Goal: Task Accomplishment & Management: Complete application form

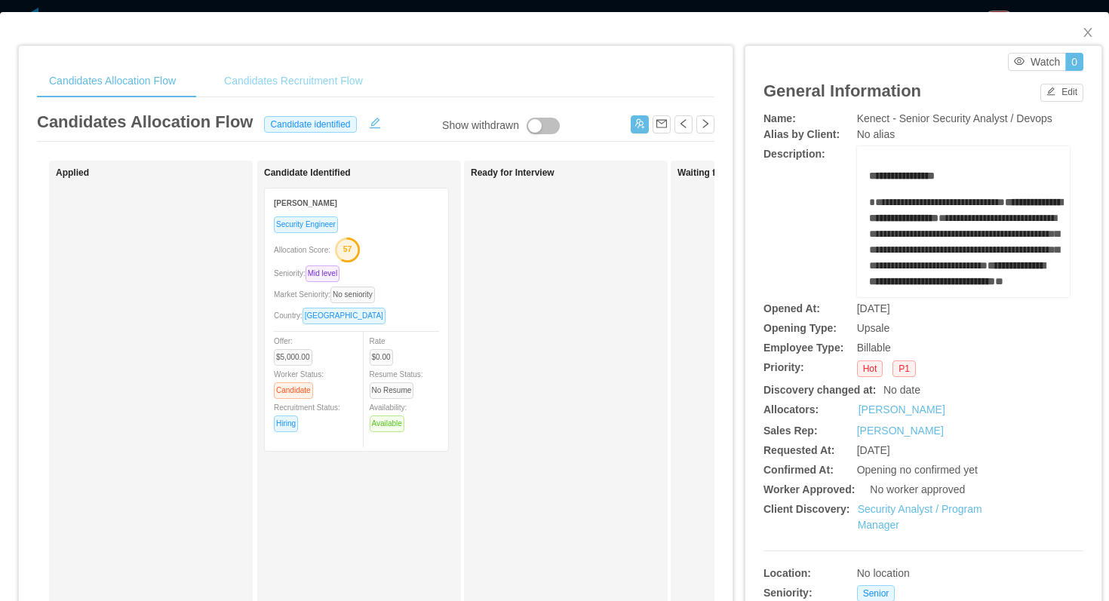
click at [336, 87] on div "Candidates Recruitment Flow" at bounding box center [293, 81] width 163 height 34
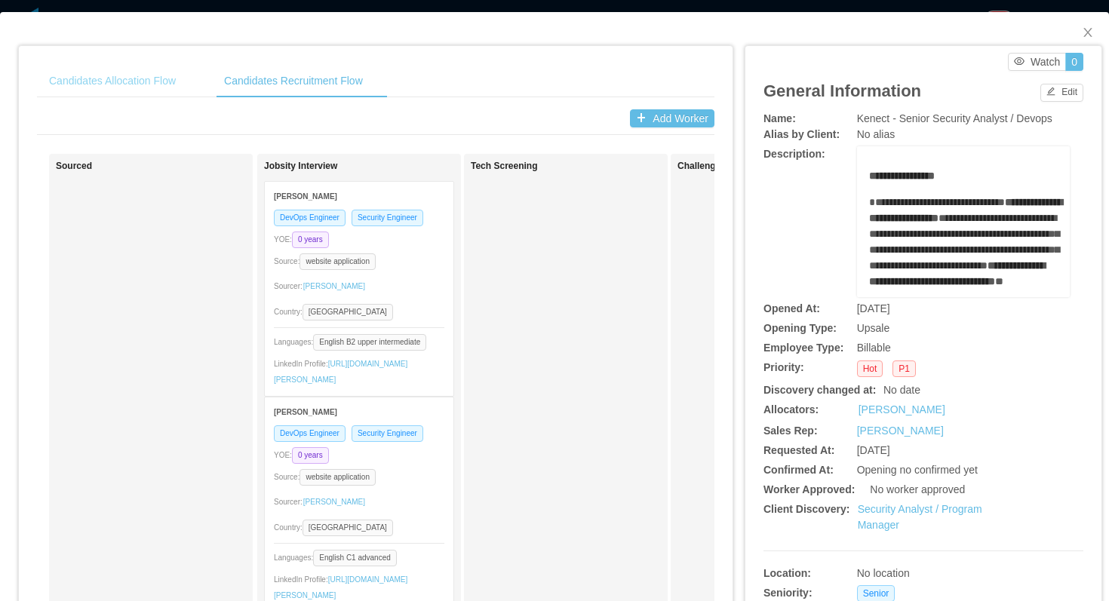
click at [188, 88] on div "Candidates Allocation Flow" at bounding box center [112, 81] width 151 height 34
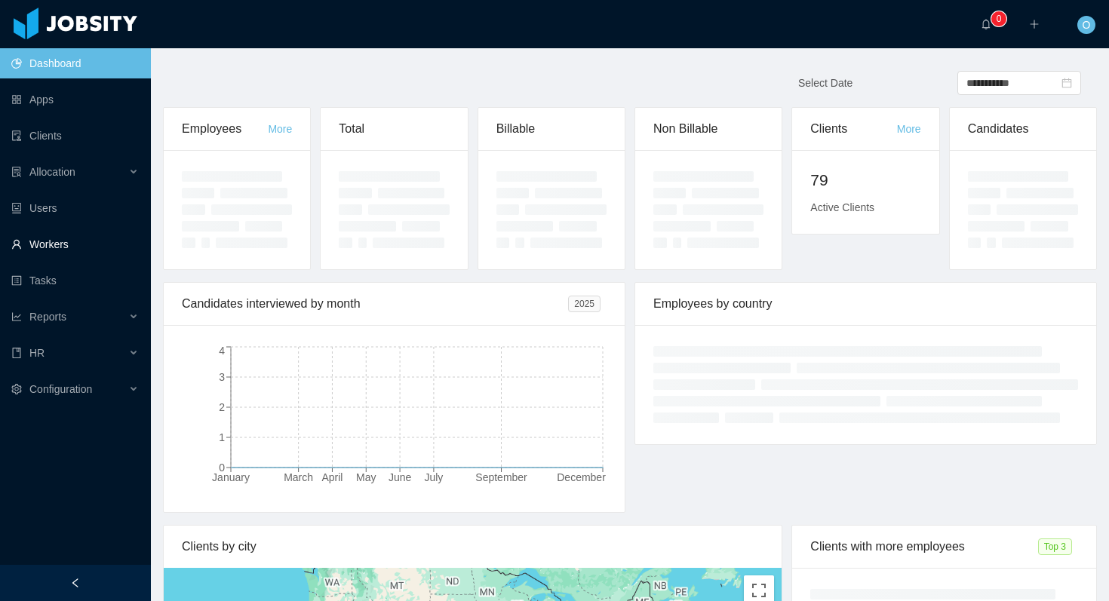
click at [64, 251] on link "Workers" at bounding box center [74, 244] width 127 height 30
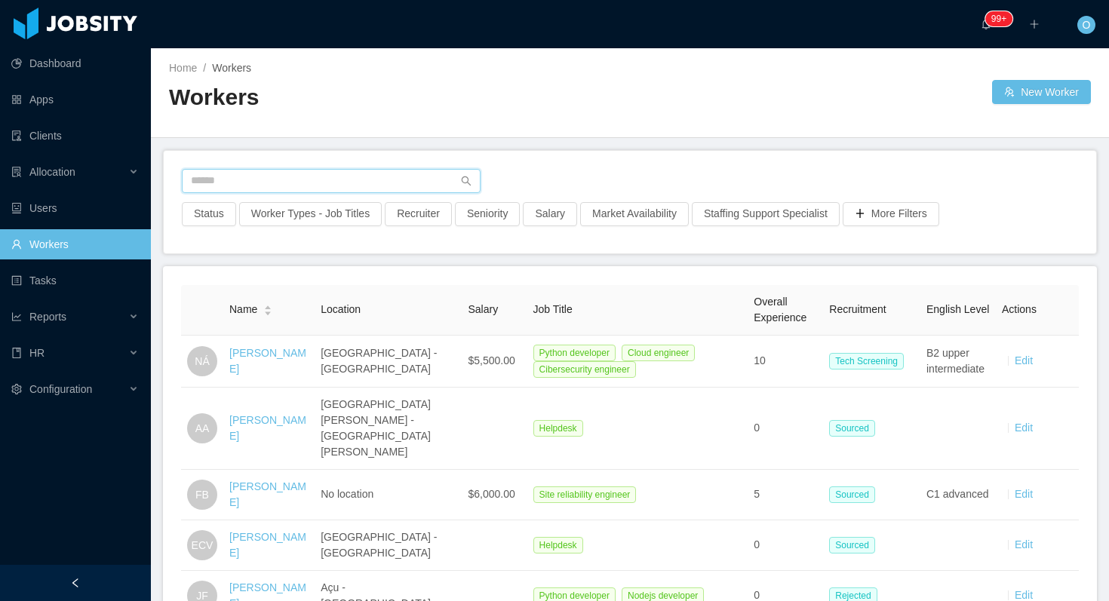
click at [272, 176] on input "text" at bounding box center [331, 181] width 299 height 24
paste input "**********"
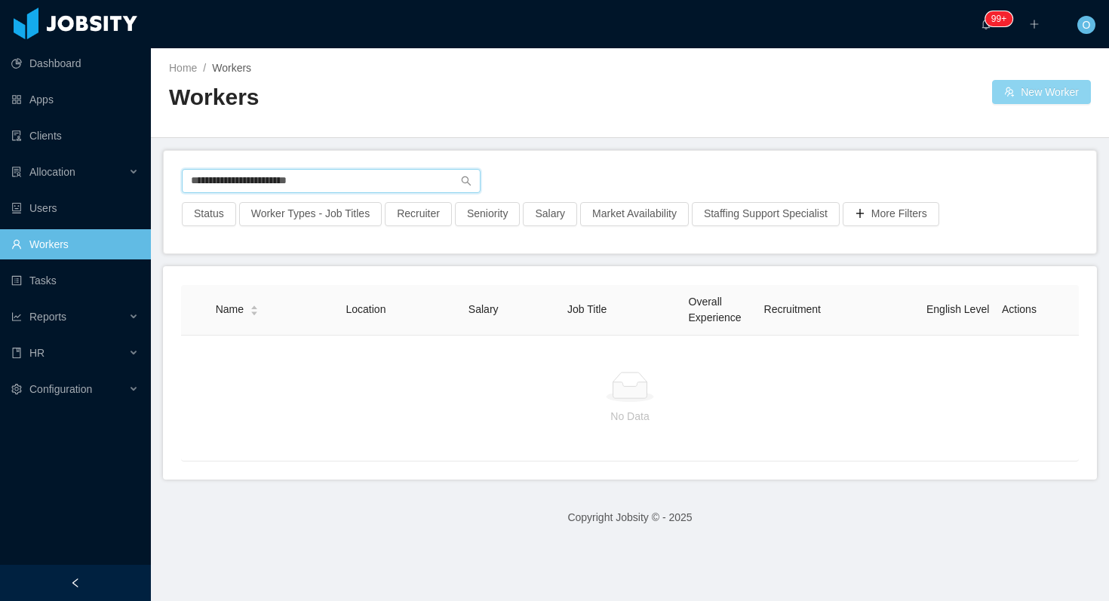
type input "**********"
click at [1035, 88] on button "New Worker" at bounding box center [1041, 92] width 99 height 24
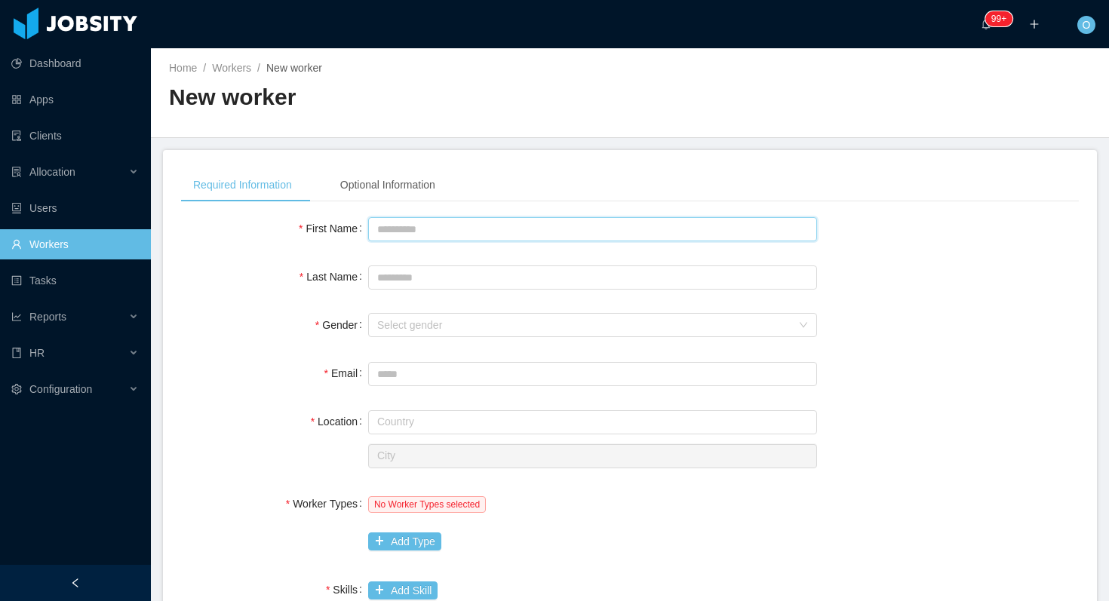
click at [494, 225] on input "First Name" at bounding box center [592, 229] width 449 height 24
type input "*********"
click at [486, 267] on input "Last Name" at bounding box center [592, 277] width 449 height 24
type input "*********"
click at [796, 327] on div "Select gender" at bounding box center [587, 325] width 421 height 23
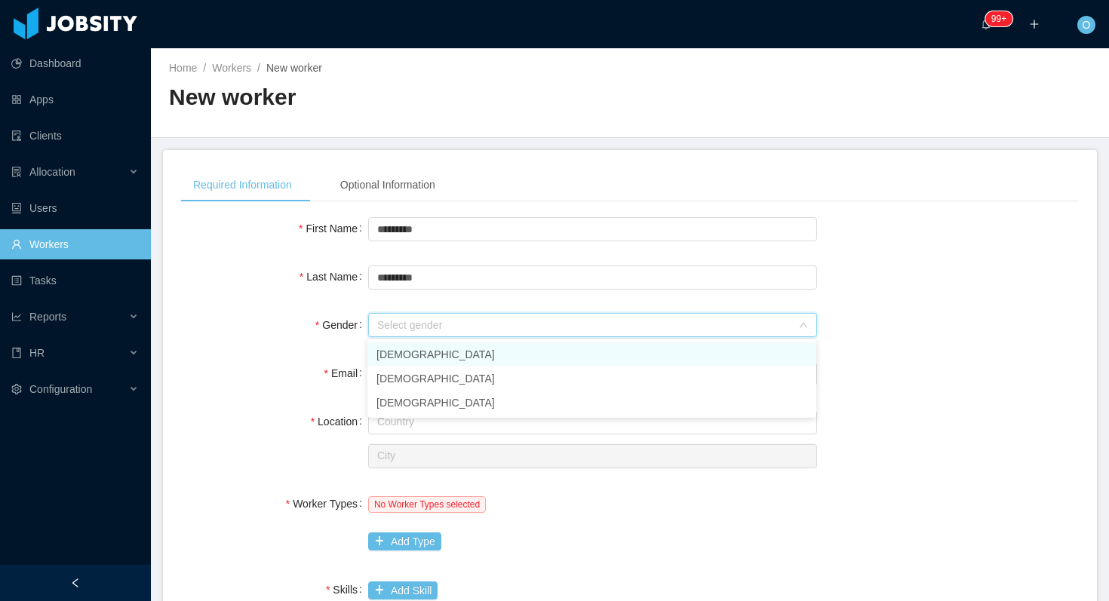
click at [707, 359] on li "[DEMOGRAPHIC_DATA]" at bounding box center [591, 354] width 449 height 24
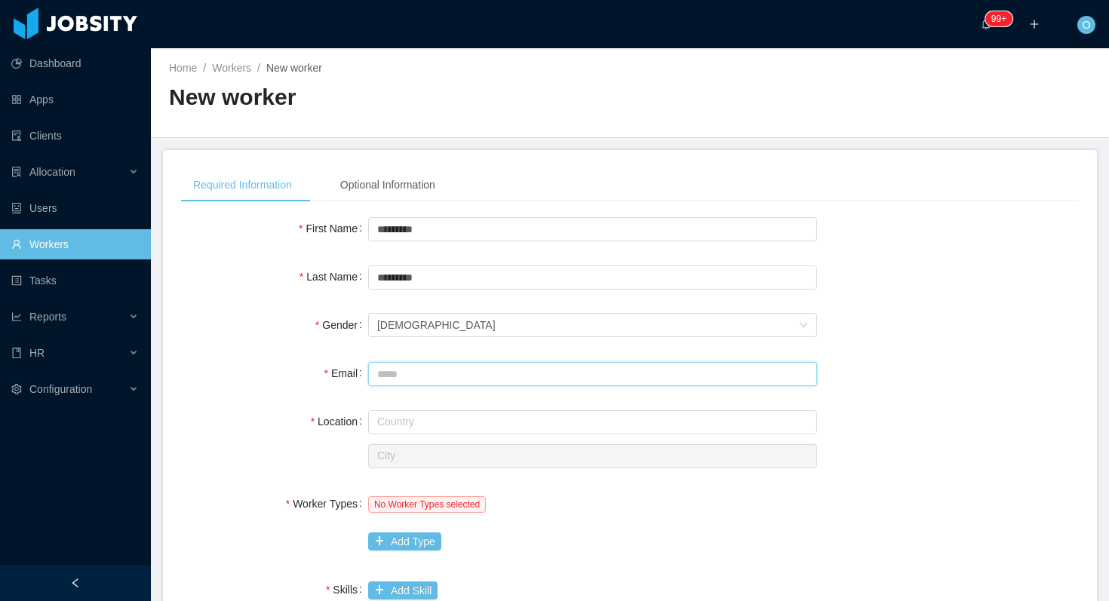
click at [664, 377] on input "Email" at bounding box center [592, 374] width 449 height 24
paste input "**********"
type input "**********"
click at [915, 369] on div "**********" at bounding box center [629, 373] width 897 height 30
click at [765, 417] on input "text" at bounding box center [592, 422] width 449 height 24
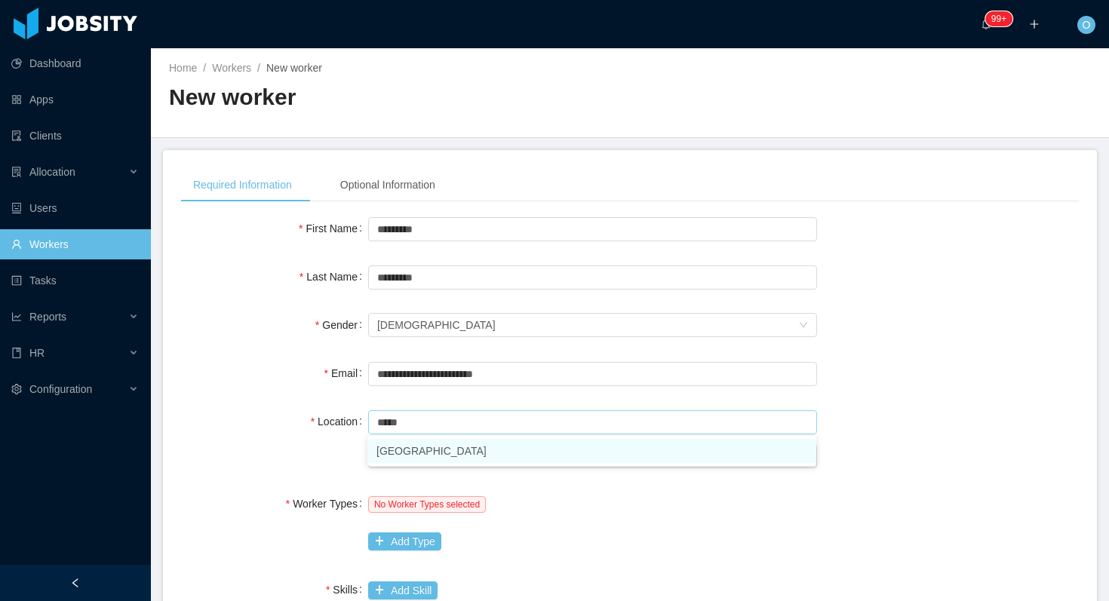
click at [524, 453] on li "Argentina" at bounding box center [591, 451] width 449 height 24
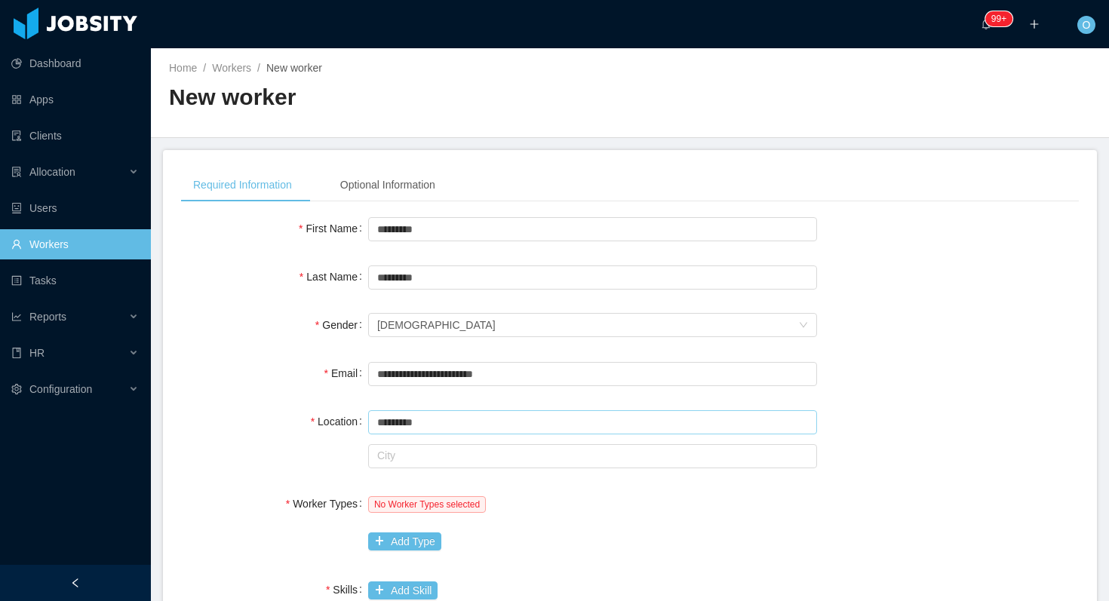
type input "*********"
click at [656, 452] on input "text" at bounding box center [592, 456] width 449 height 24
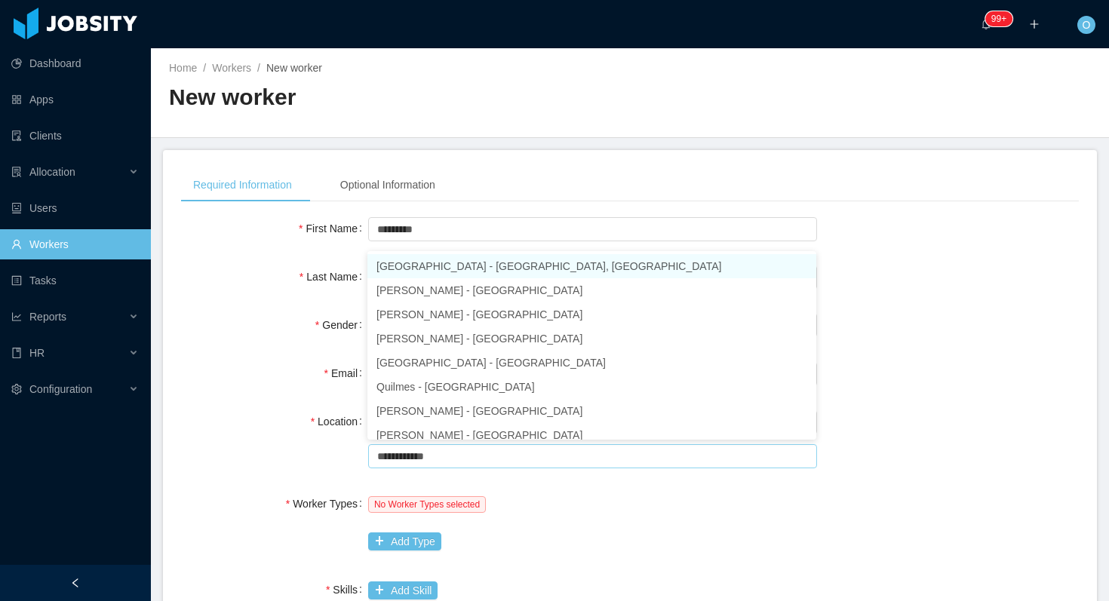
click at [575, 265] on li "Buenos Aires - Buenos Aires, Ciudad Autónoma de" at bounding box center [591, 266] width 449 height 24
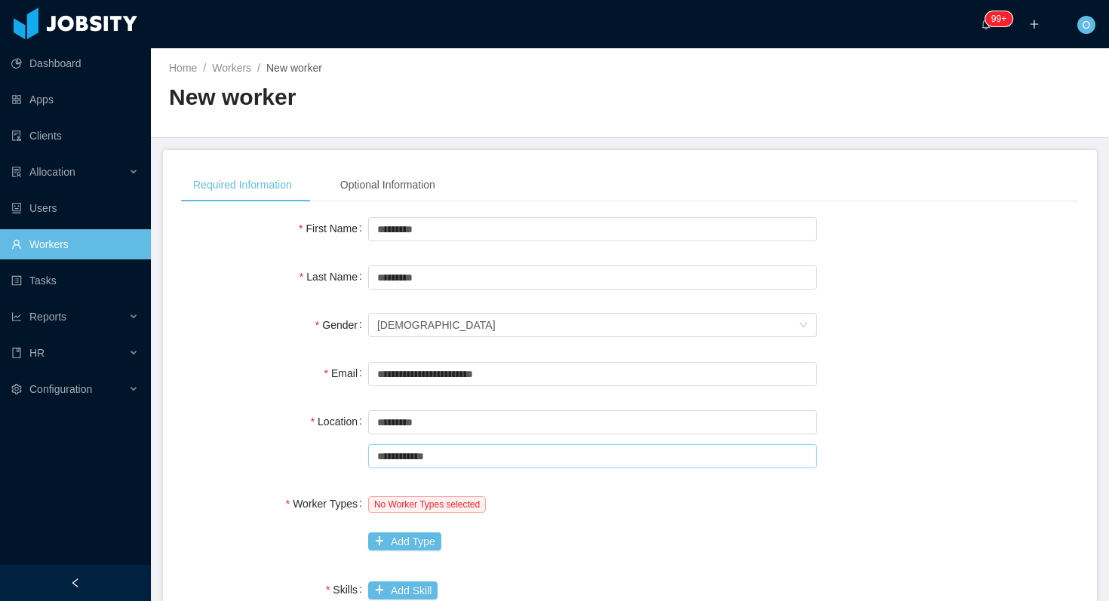
type input "**********"
click at [606, 509] on div "No Worker Types selected" at bounding box center [592, 504] width 449 height 30
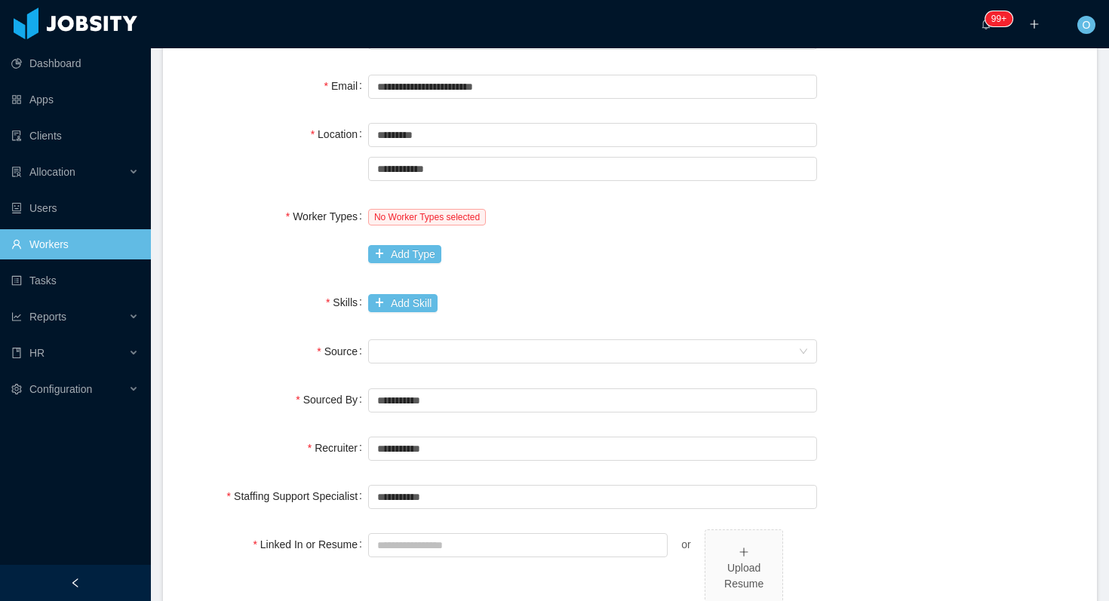
scroll to position [322, 0]
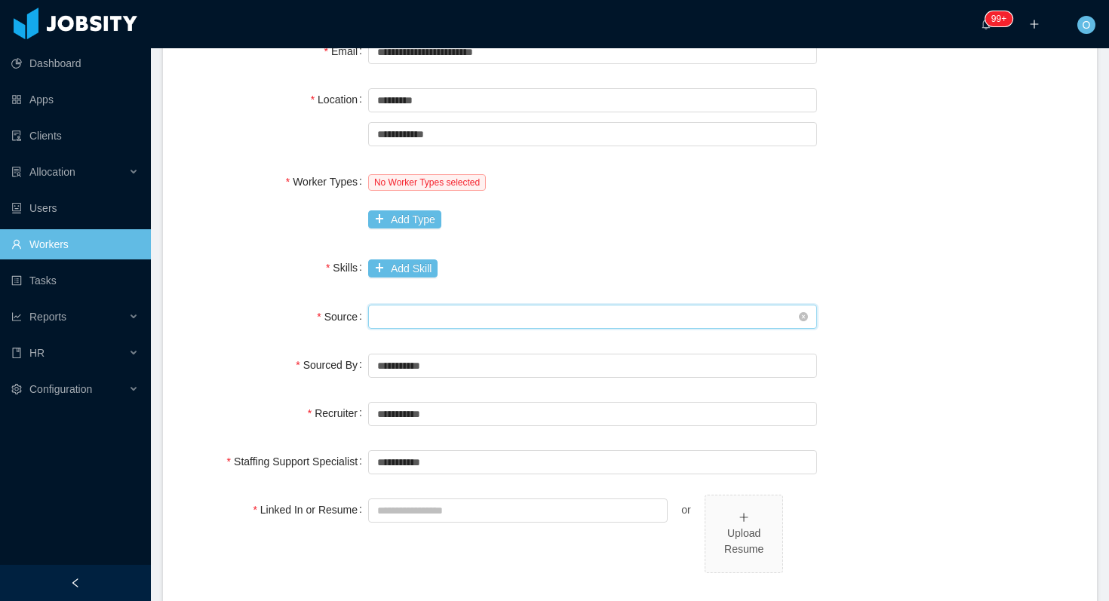
click at [615, 321] on div "Seniority" at bounding box center [587, 316] width 421 height 23
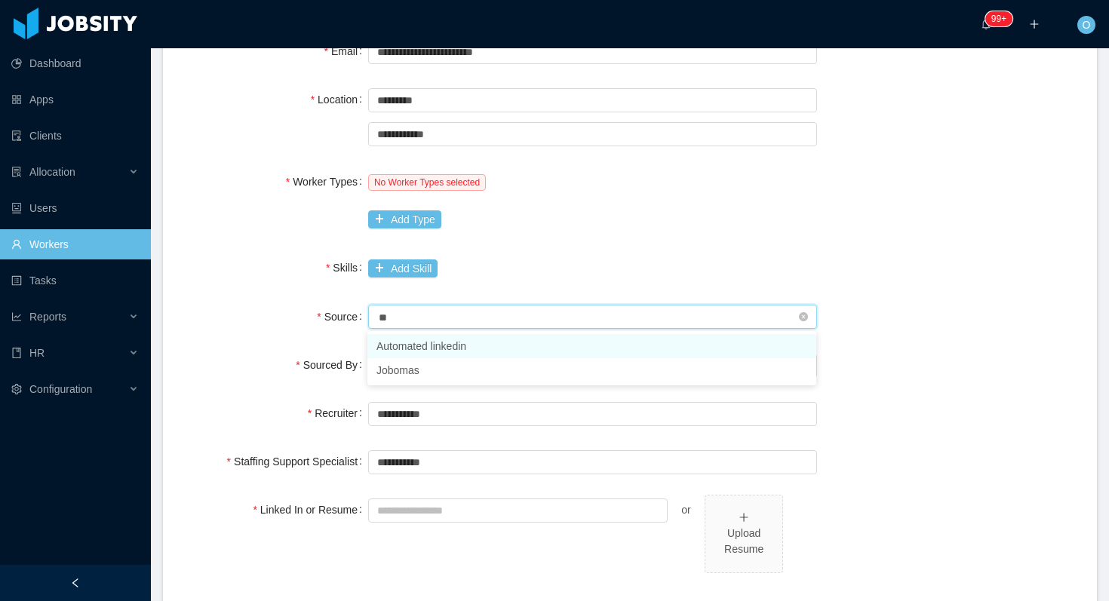
type input "*"
type input "***"
click at [572, 339] on li "Linkedin" at bounding box center [591, 346] width 449 height 24
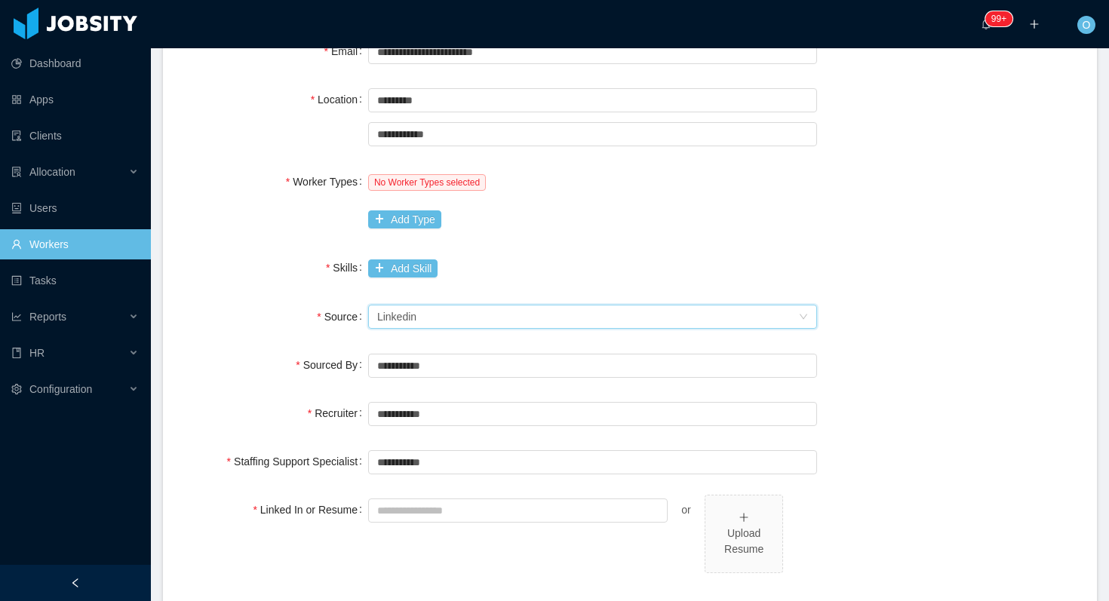
click at [900, 302] on div "Source Seniority Linkedin" at bounding box center [629, 317] width 897 height 30
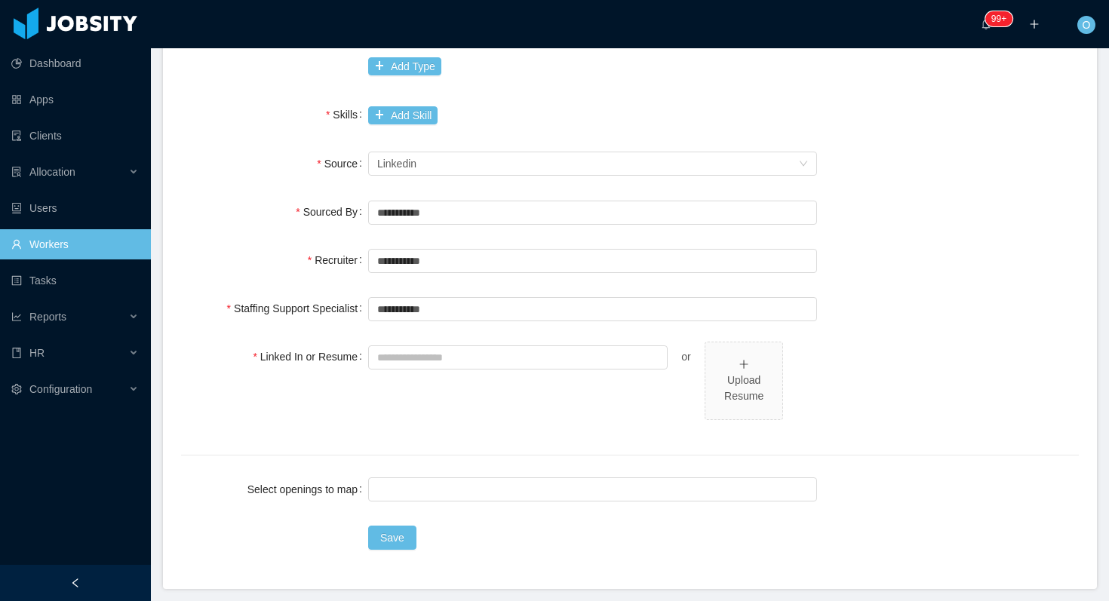
scroll to position [488, 0]
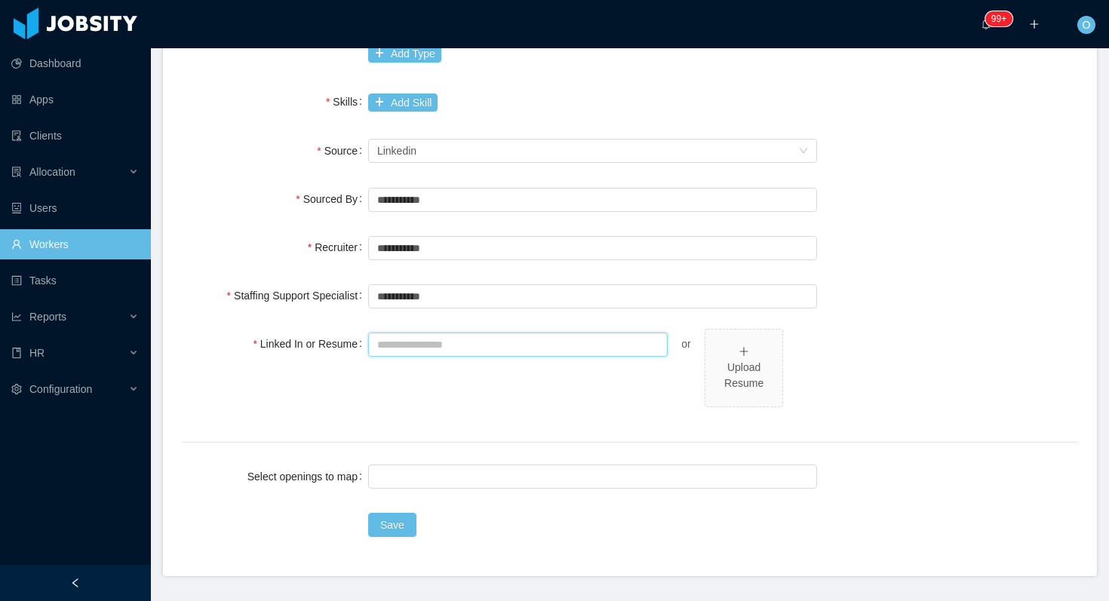
click at [499, 336] on input "Linked In or Resume" at bounding box center [517, 345] width 299 height 24
paste input "**********"
type input "**********"
click at [480, 396] on div "**********" at bounding box center [592, 377] width 449 height 96
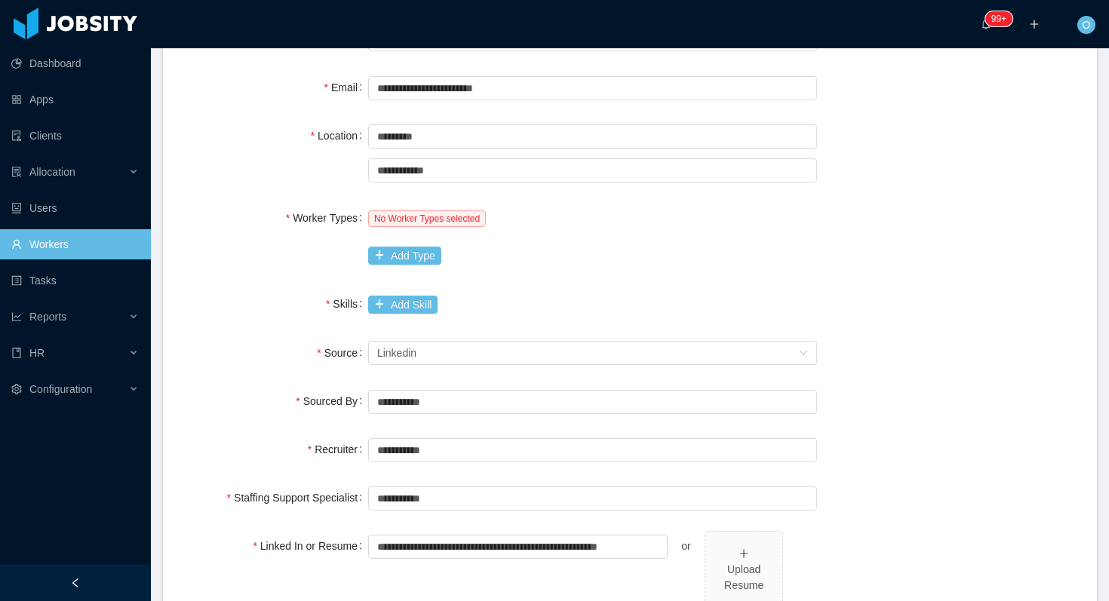
scroll to position [149, 0]
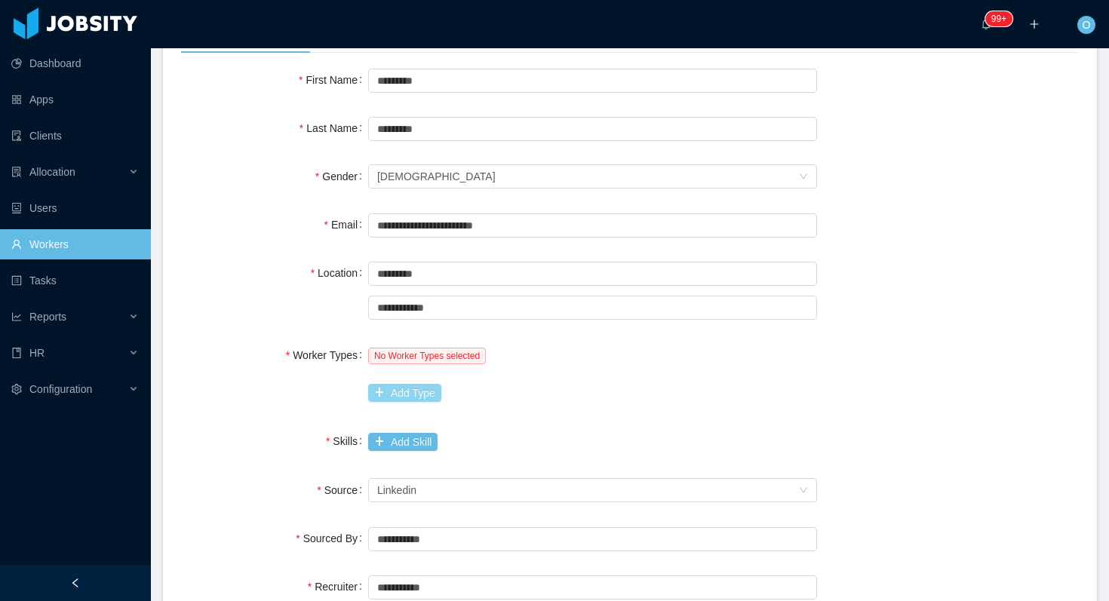
click at [425, 390] on button "Add Type" at bounding box center [404, 393] width 73 height 18
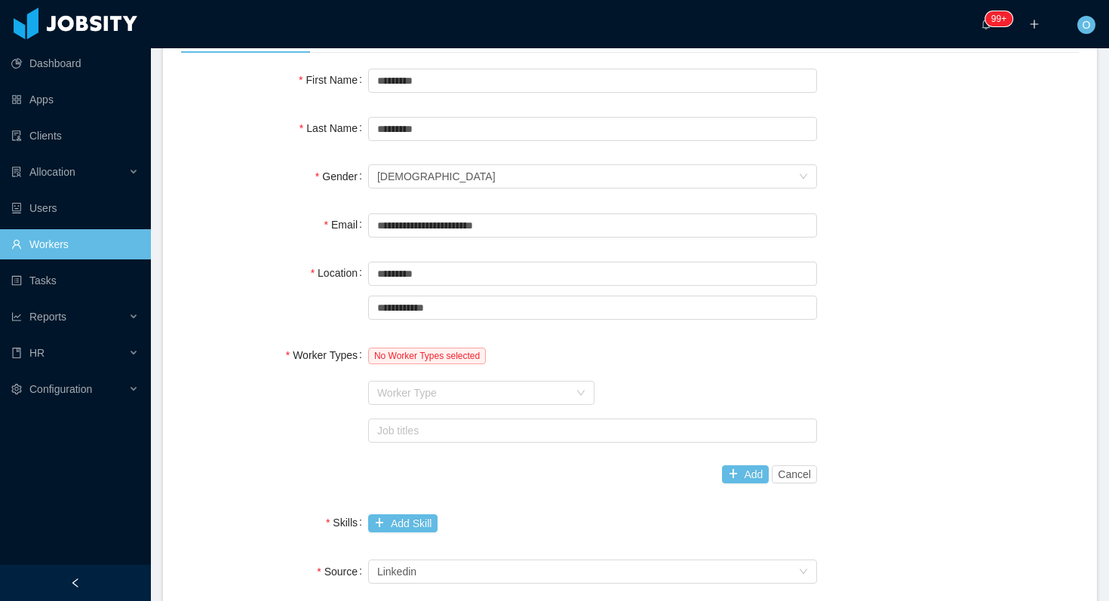
click at [425, 390] on div "Worker Type" at bounding box center [473, 392] width 192 height 15
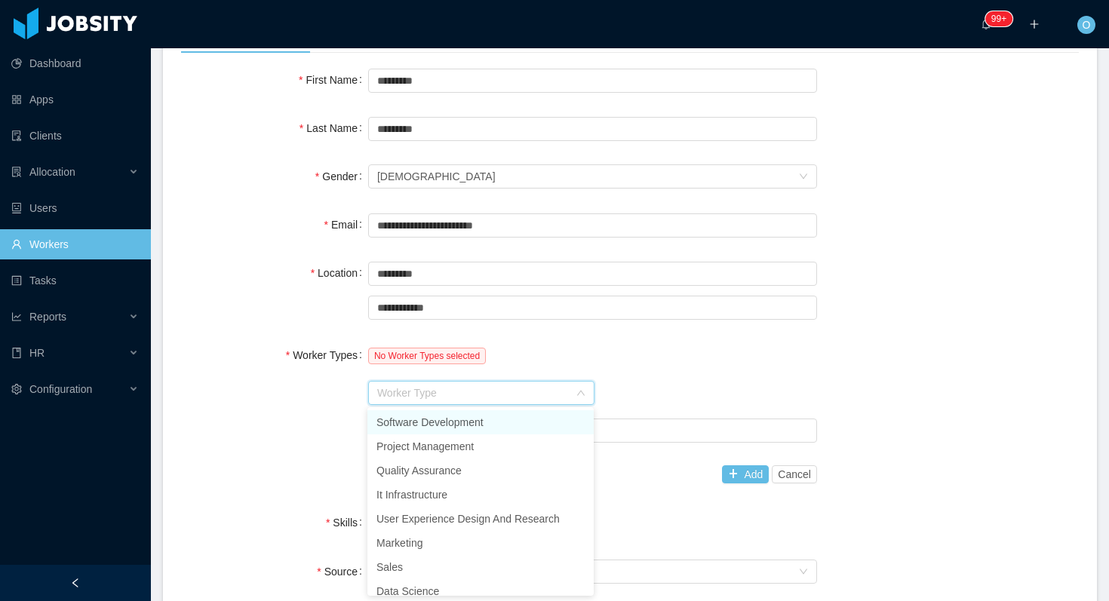
click at [427, 416] on li "Software Development" at bounding box center [480, 422] width 226 height 24
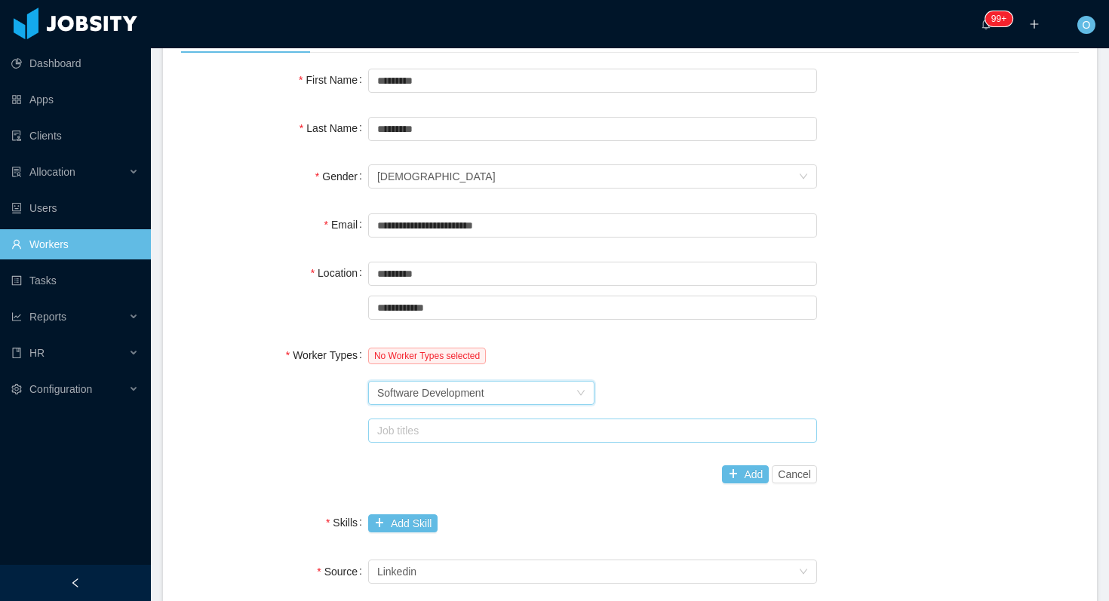
click at [428, 425] on div "Job titles" at bounding box center [589, 430] width 424 height 15
type input "*"
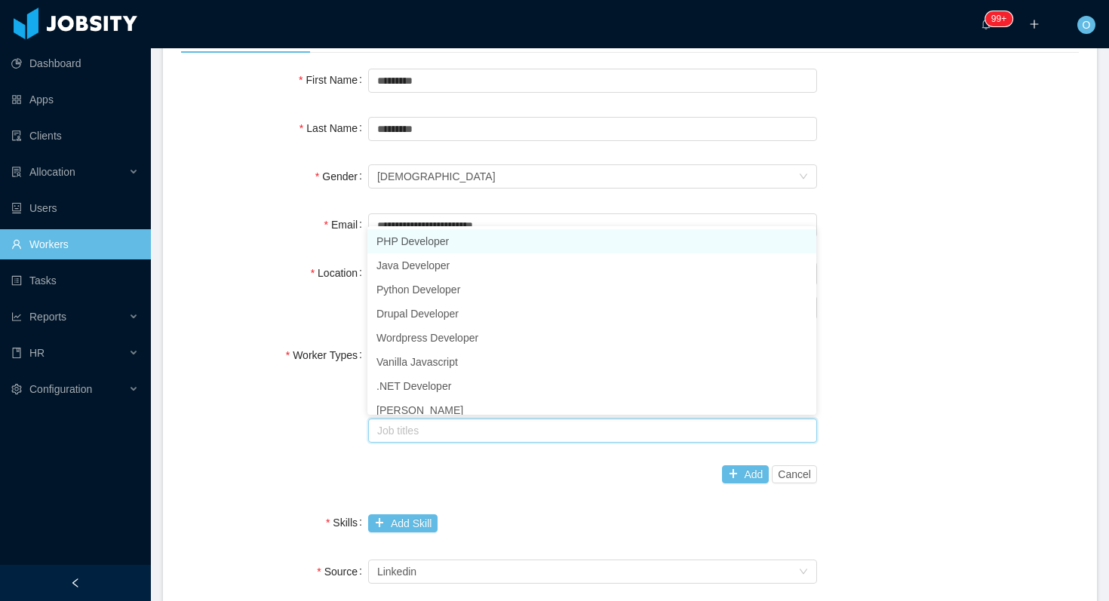
click at [317, 425] on div "Worker Types No Worker Types selected Worker Type Software Development Job titl…" at bounding box center [629, 414] width 897 height 149
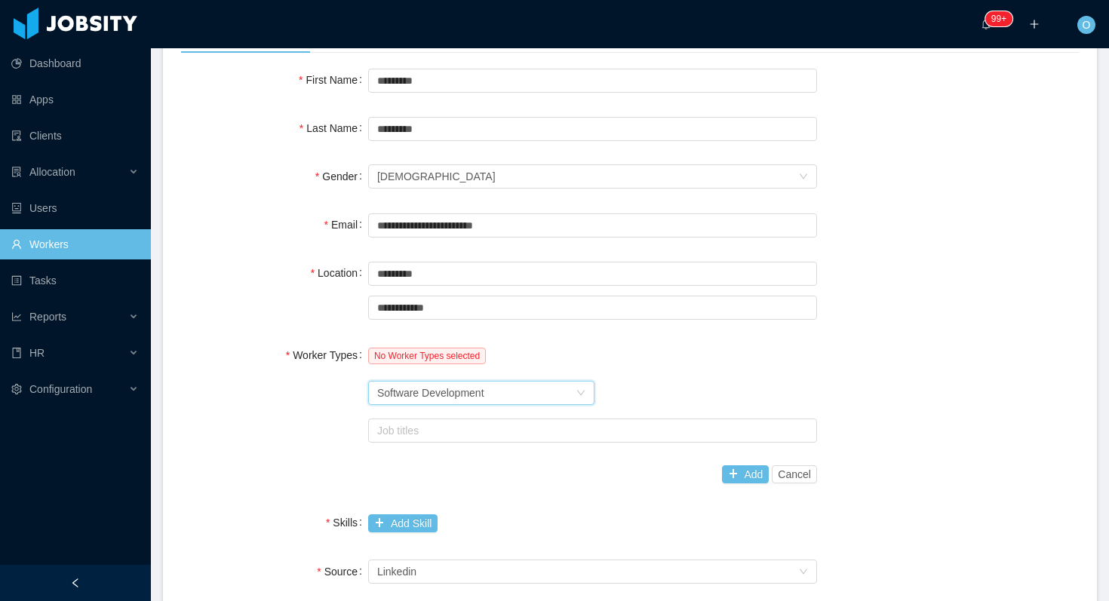
click at [478, 389] on div "Software Development" at bounding box center [430, 393] width 107 height 23
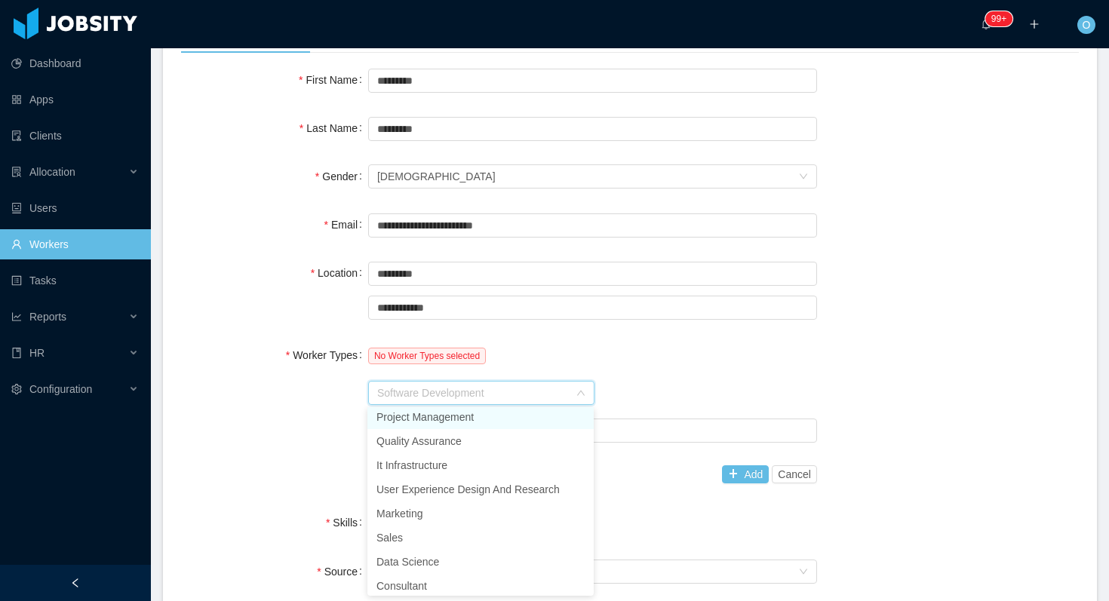
scroll to position [33, 0]
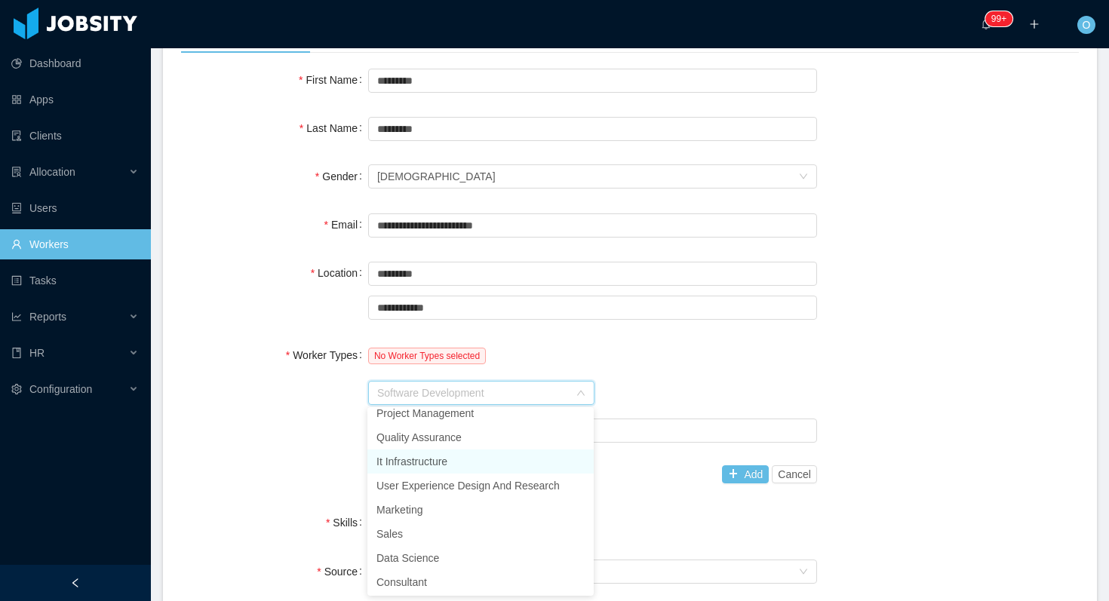
click at [477, 458] on li "It Infrastructure" at bounding box center [480, 461] width 226 height 24
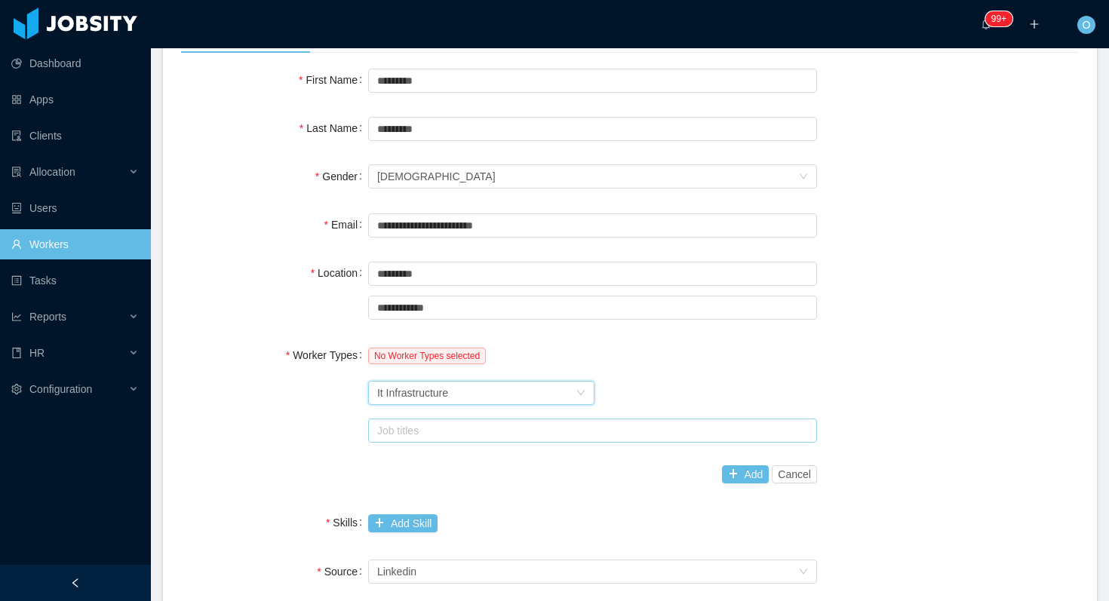
click at [486, 435] on div "Job titles" at bounding box center [589, 430] width 424 height 15
type input "*"
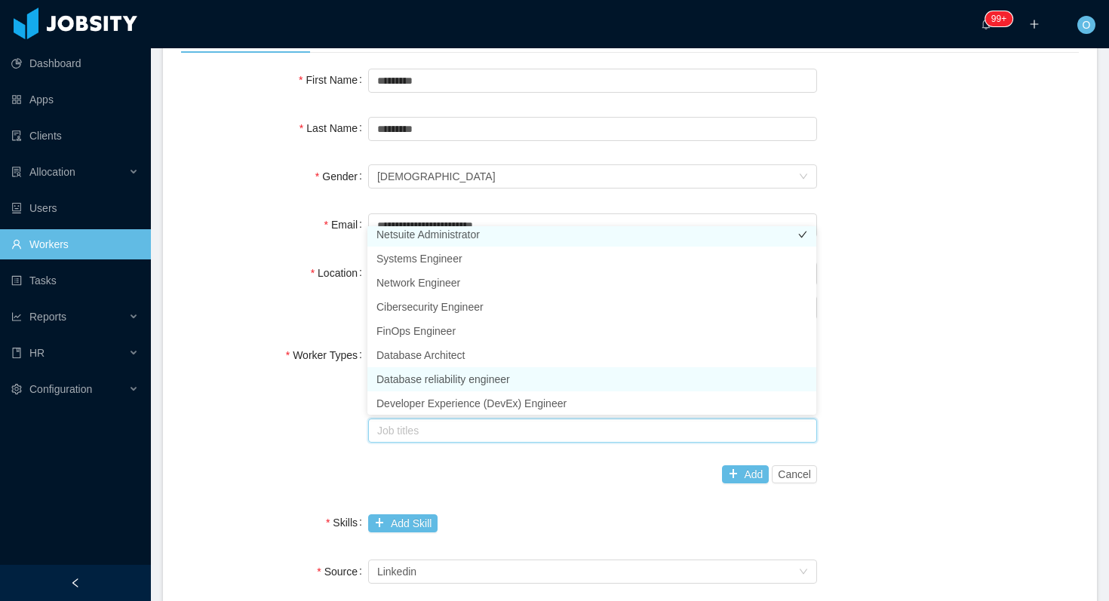
scroll to position [179, 0]
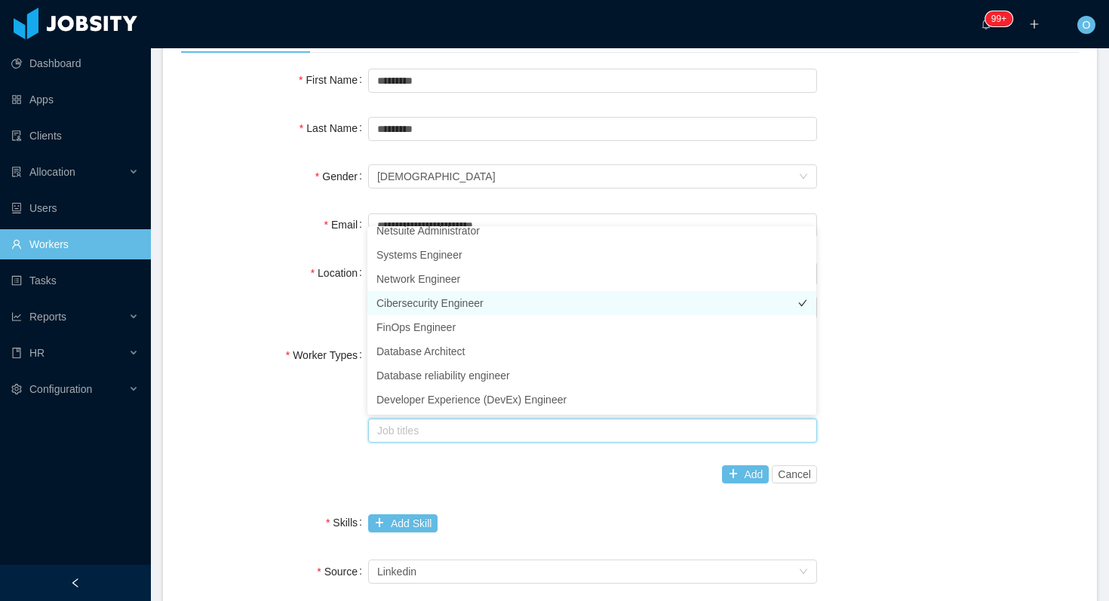
click at [484, 304] on li "Cibersecurity Engineer" at bounding box center [591, 303] width 449 height 24
click at [303, 495] on div "**********" at bounding box center [629, 498] width 897 height 866
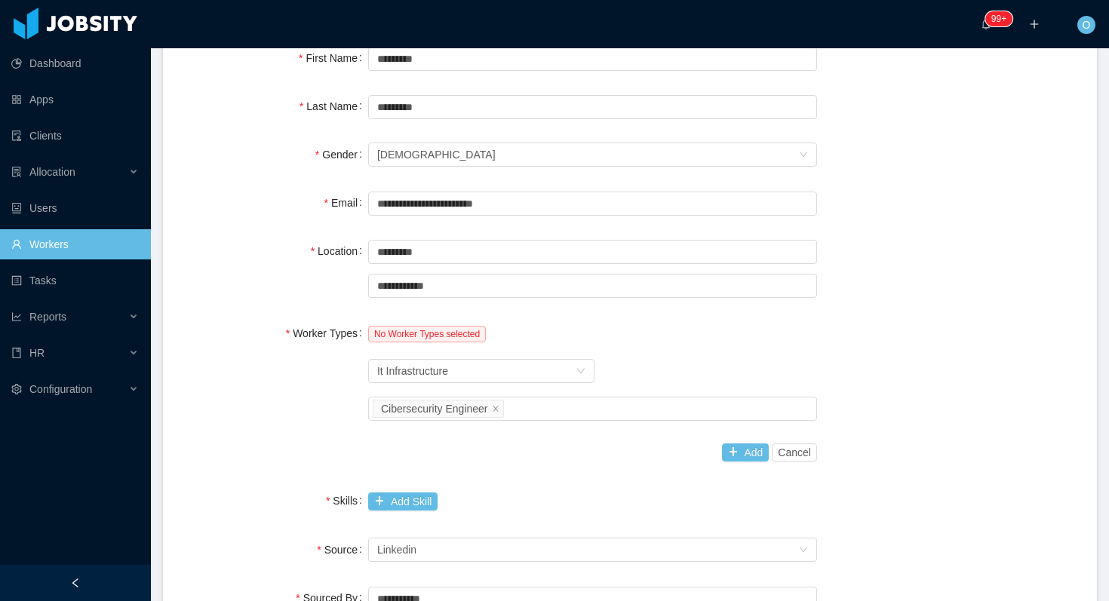
scroll to position [568, 0]
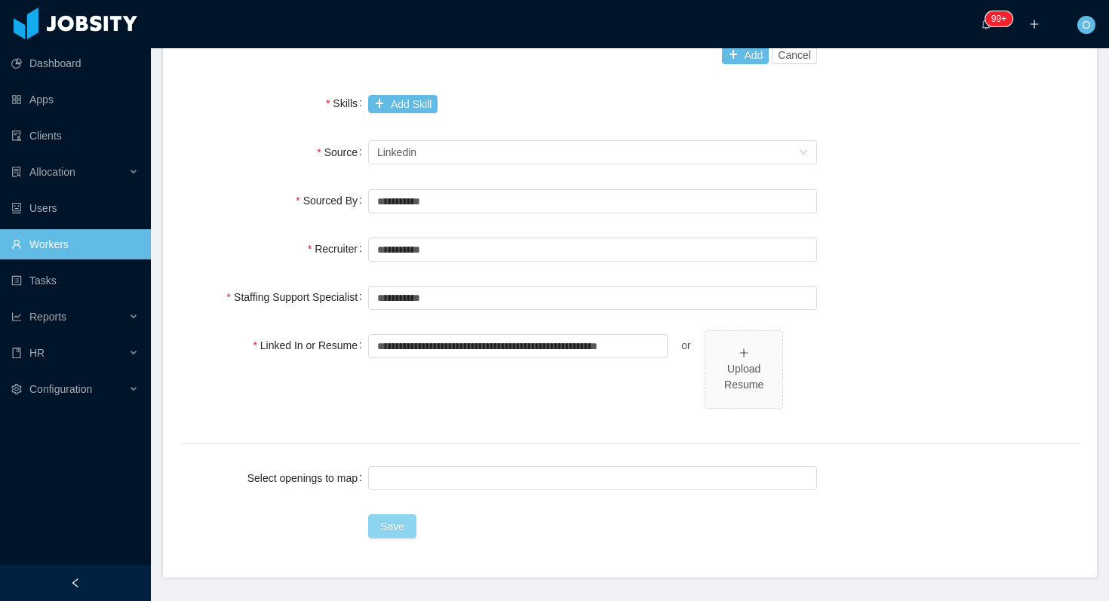
click at [409, 531] on button "Save" at bounding box center [392, 526] width 48 height 24
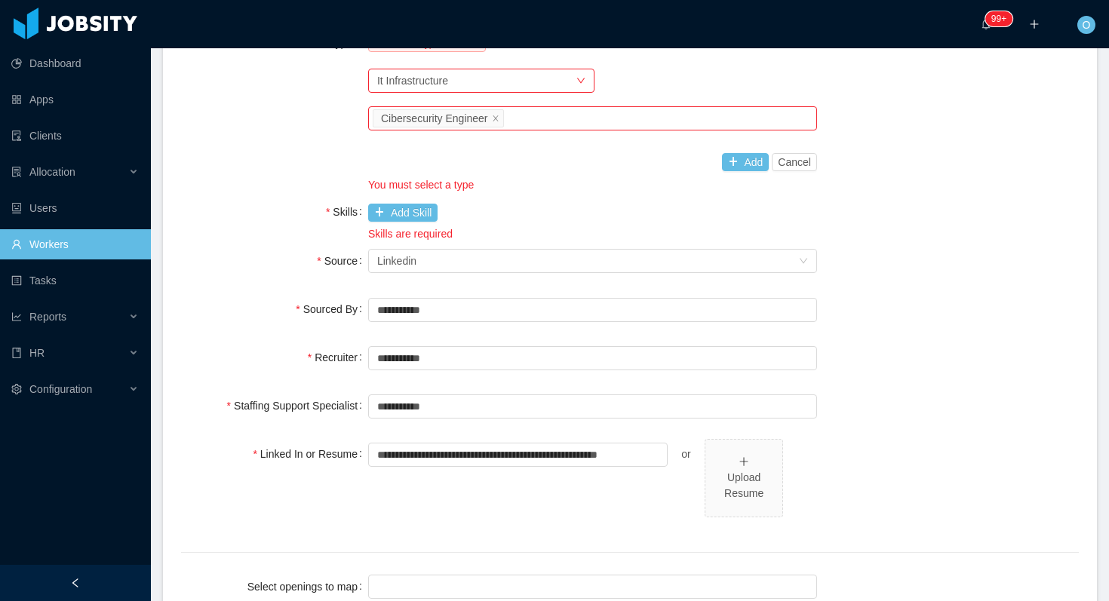
scroll to position [399, 0]
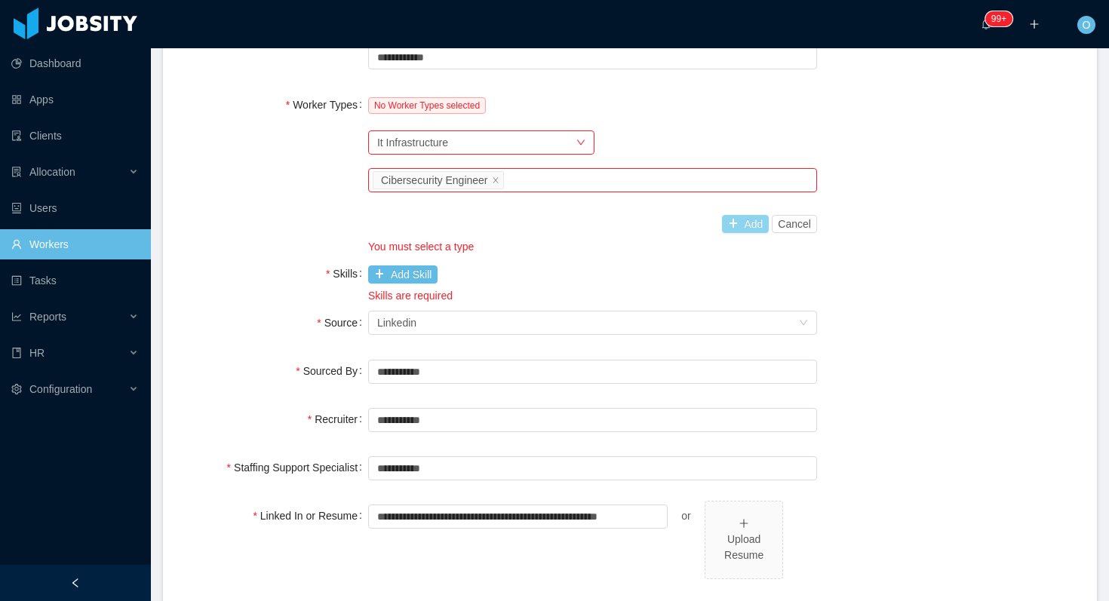
click at [723, 220] on button "Add" at bounding box center [746, 224] width 48 height 18
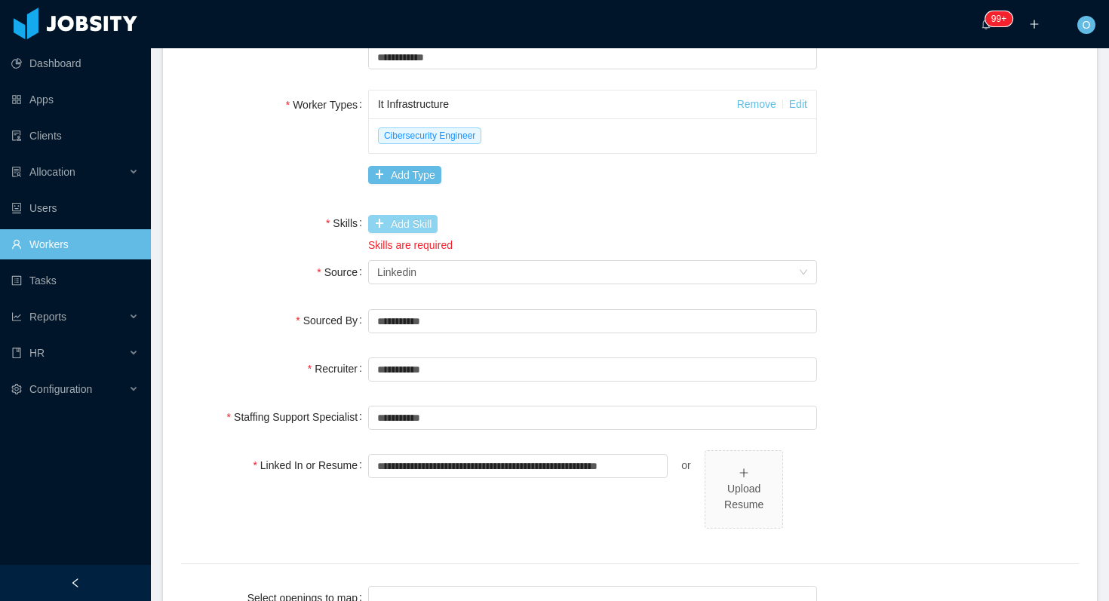
click at [429, 226] on button "Add Skill" at bounding box center [402, 224] width 69 height 18
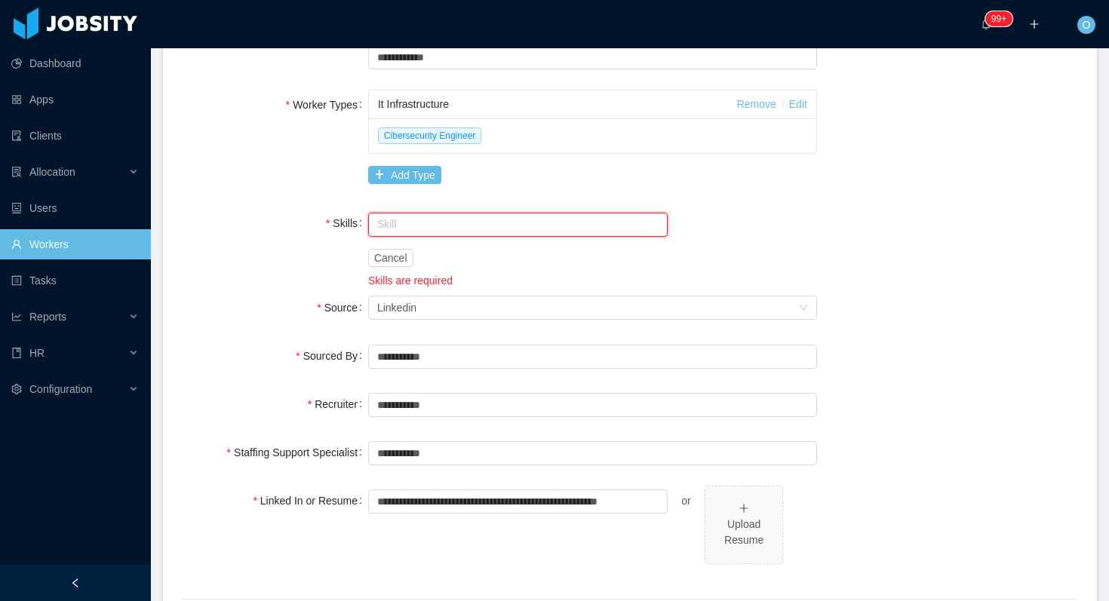
click at [429, 226] on input "text" at bounding box center [517, 225] width 299 height 24
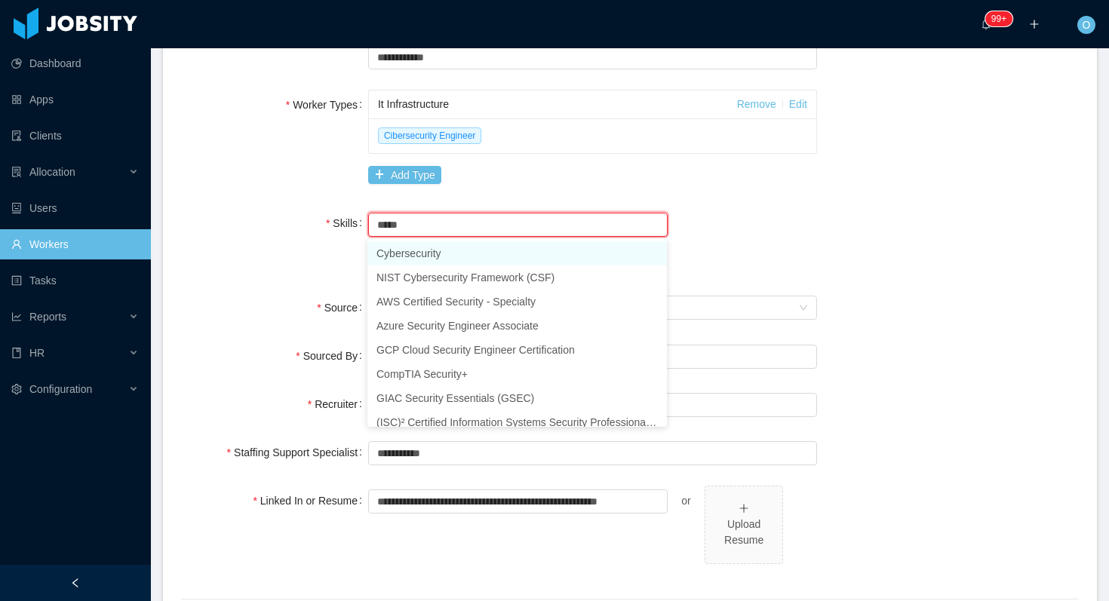
click at [429, 257] on li "Cybersecurity" at bounding box center [516, 253] width 299 height 24
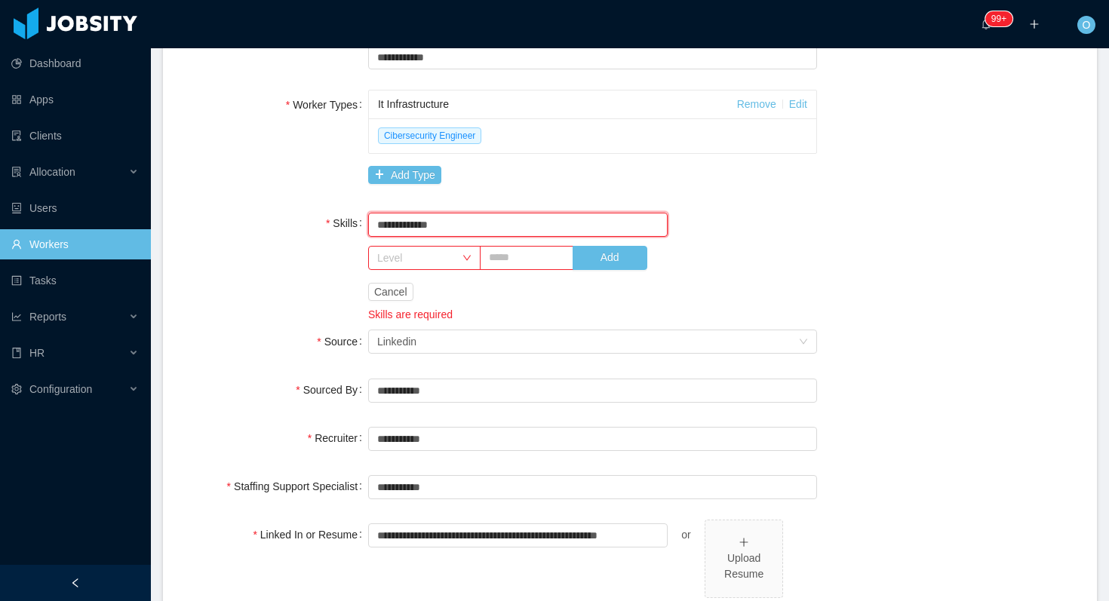
type input "**********"
click at [736, 253] on span "Level Add" at bounding box center [555, 258] width 374 height 24
click at [617, 253] on button "Add" at bounding box center [609, 258] width 75 height 24
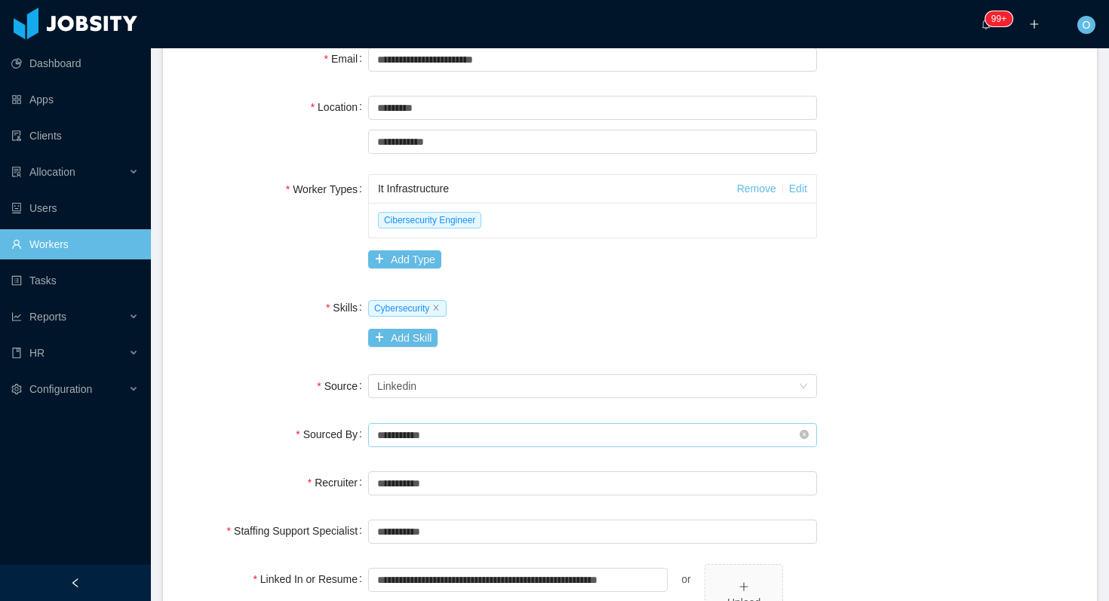
scroll to position [588, 0]
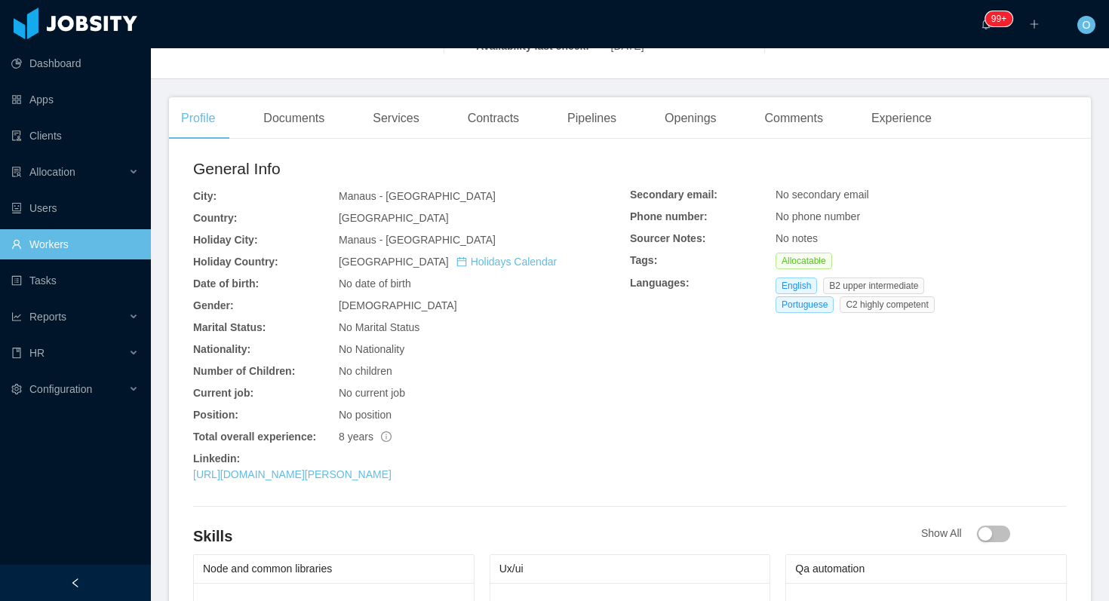
scroll to position [342, 0]
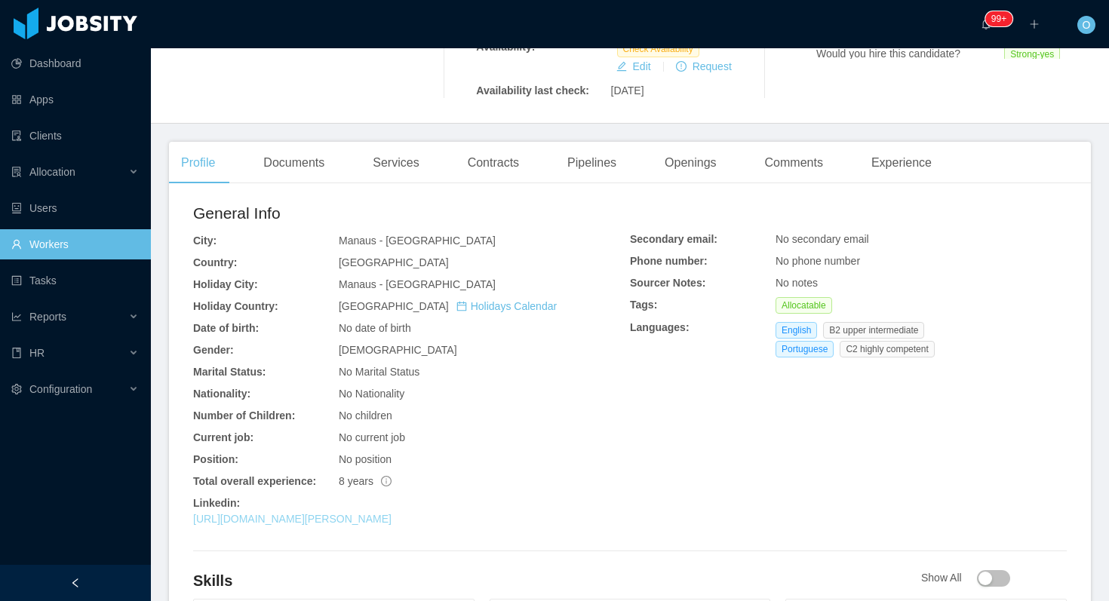
click at [373, 513] on link "https://www.linkedin.com/in/paulo-santos-27a57b9b" at bounding box center [292, 519] width 198 height 12
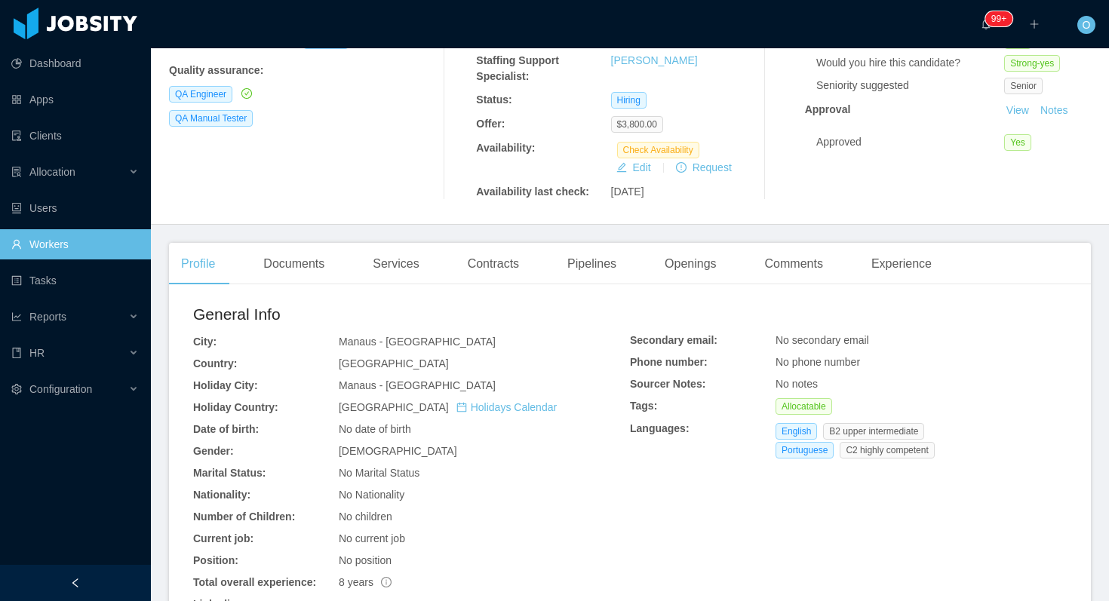
scroll to position [400, 0]
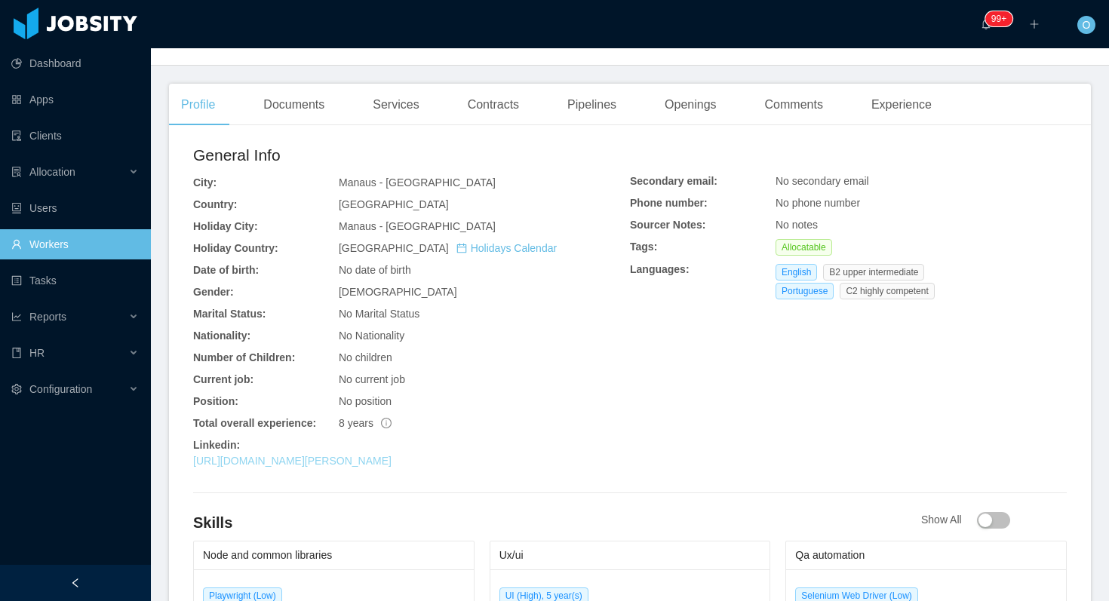
click at [391, 455] on link "https://www.linkedin.com/in/paulo-santos-27a57b9b" at bounding box center [292, 461] width 198 height 12
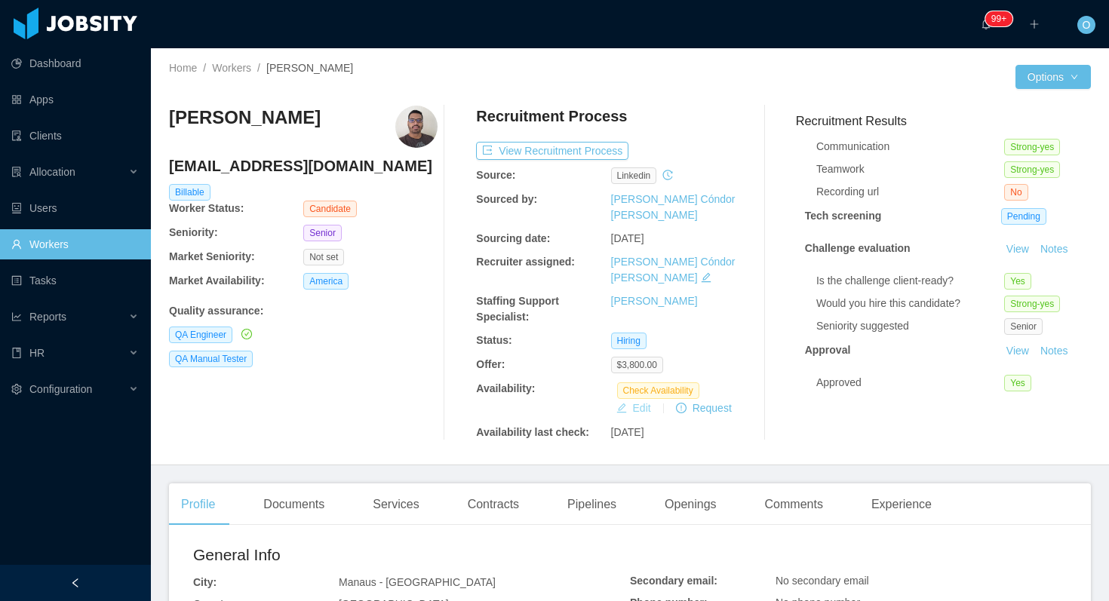
click at [635, 399] on button "Edit" at bounding box center [633, 408] width 47 height 18
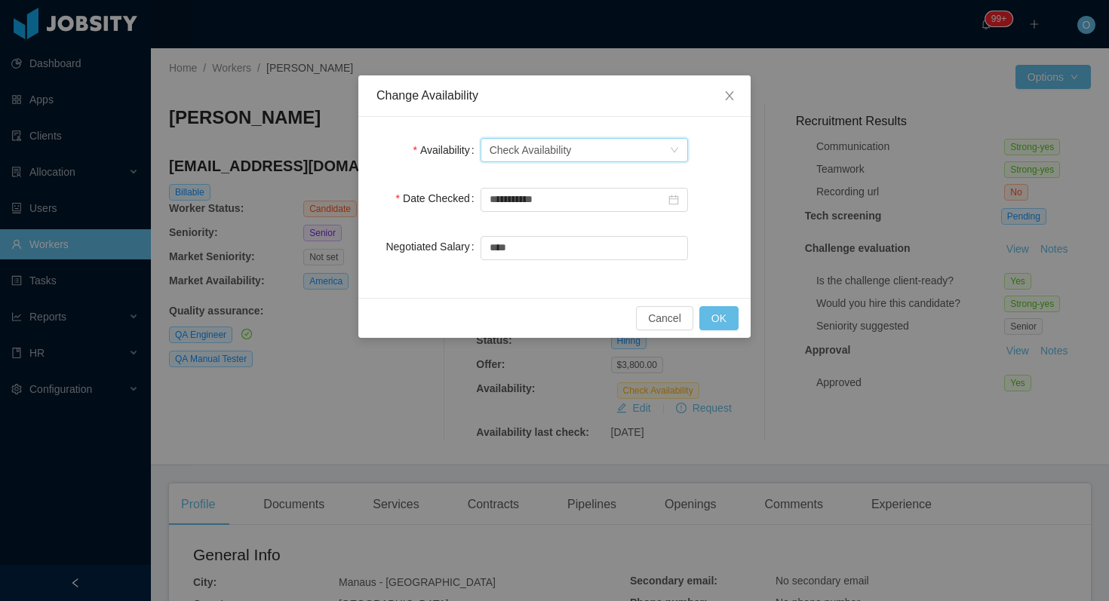
click at [678, 154] on icon "icon: down" at bounding box center [674, 150] width 9 height 9
click at [601, 207] on li "Not Available" at bounding box center [583, 204] width 207 height 24
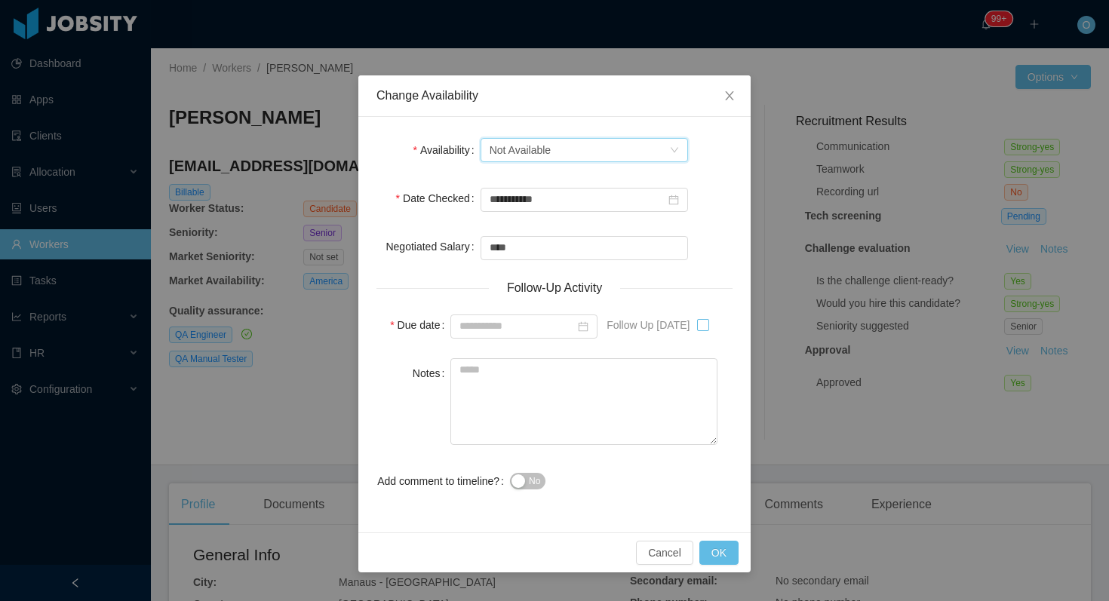
type input "**********"
click at [718, 546] on button "OK" at bounding box center [718, 553] width 39 height 24
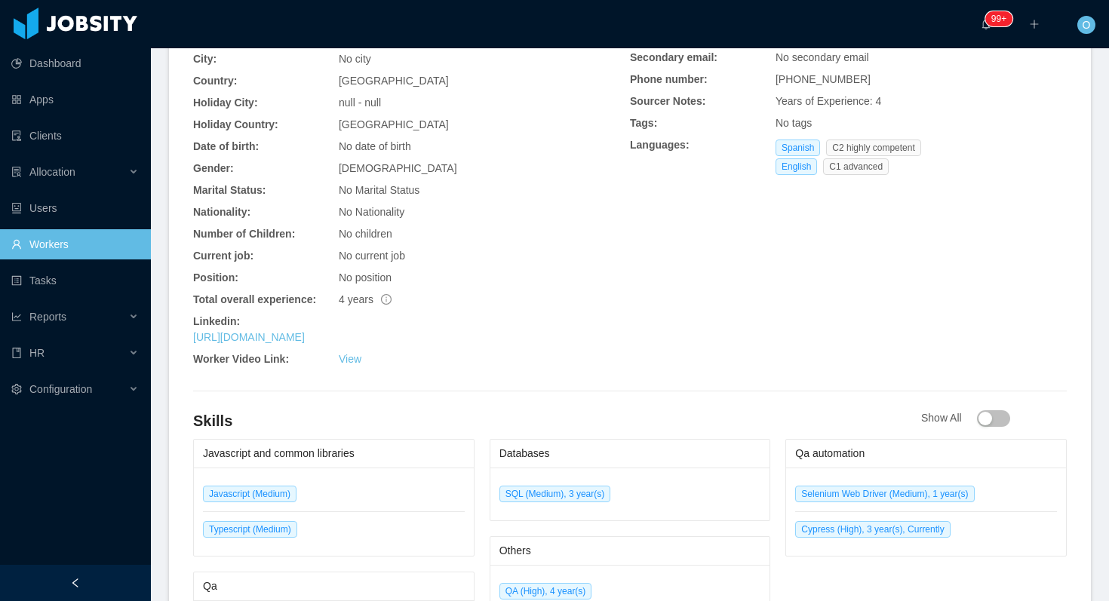
scroll to position [699, 0]
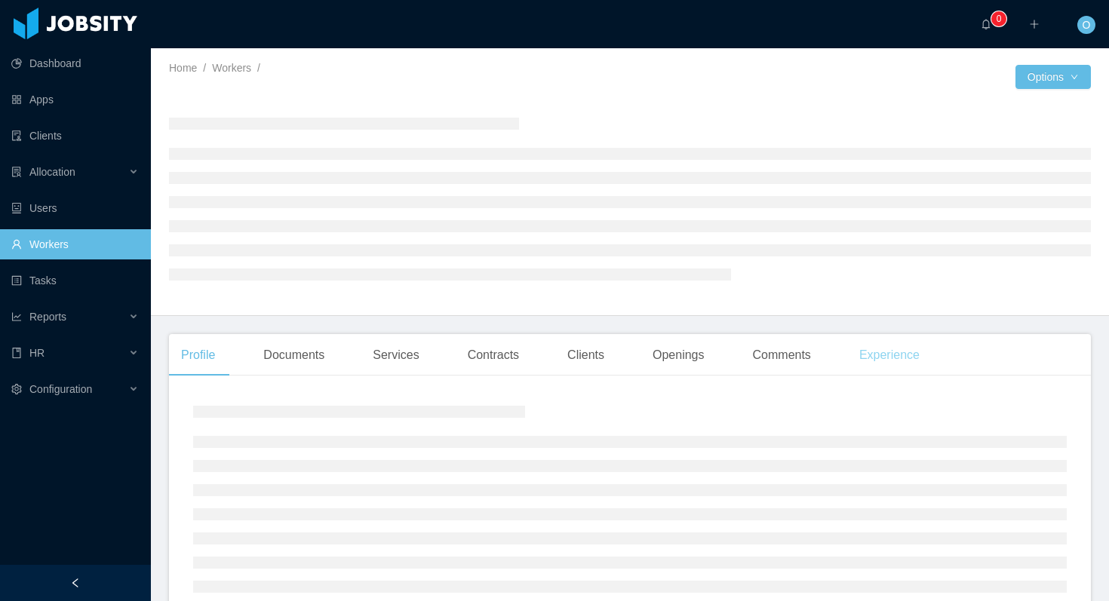
click at [876, 361] on div "Experience" at bounding box center [889, 355] width 84 height 42
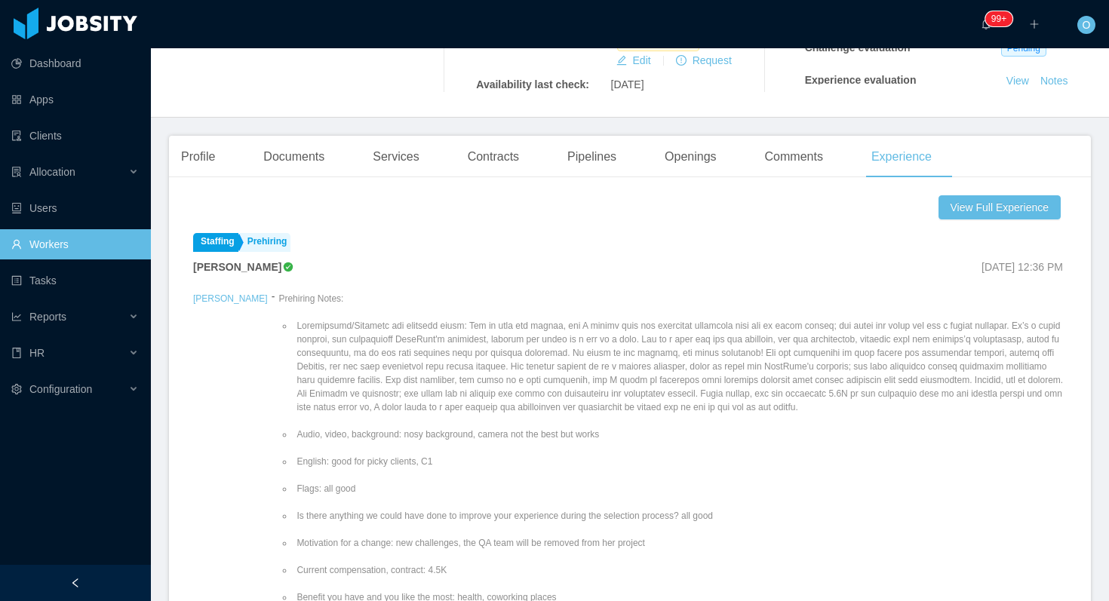
scroll to position [243, 0]
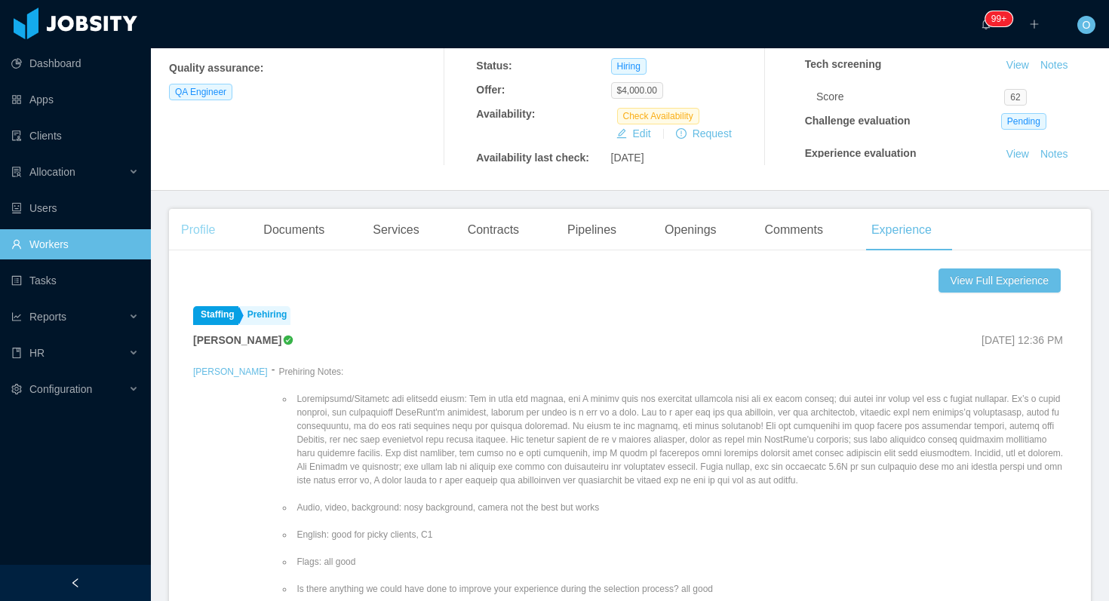
click at [209, 224] on div "Profile" at bounding box center [198, 230] width 58 height 42
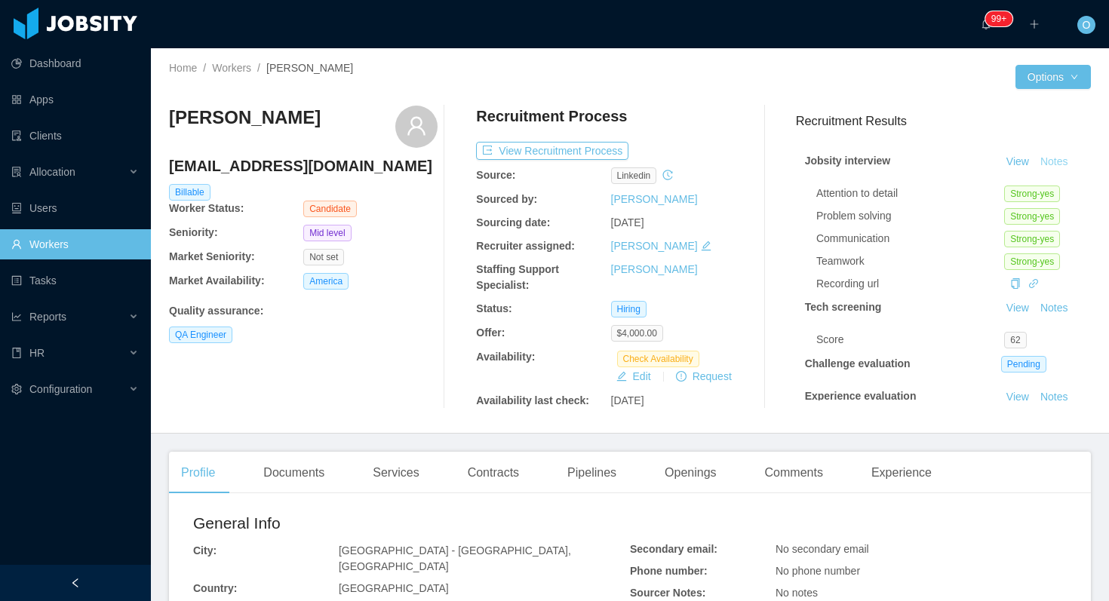
click at [1062, 161] on button "Notes" at bounding box center [1054, 162] width 40 height 18
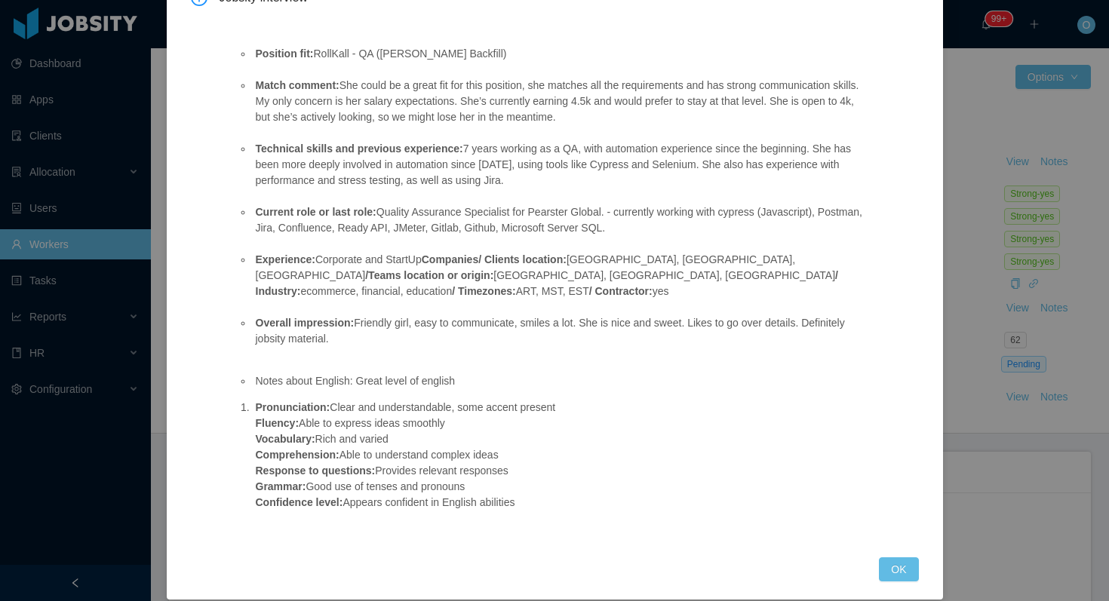
scroll to position [111, 0]
click at [889, 557] on button "OK" at bounding box center [898, 569] width 39 height 24
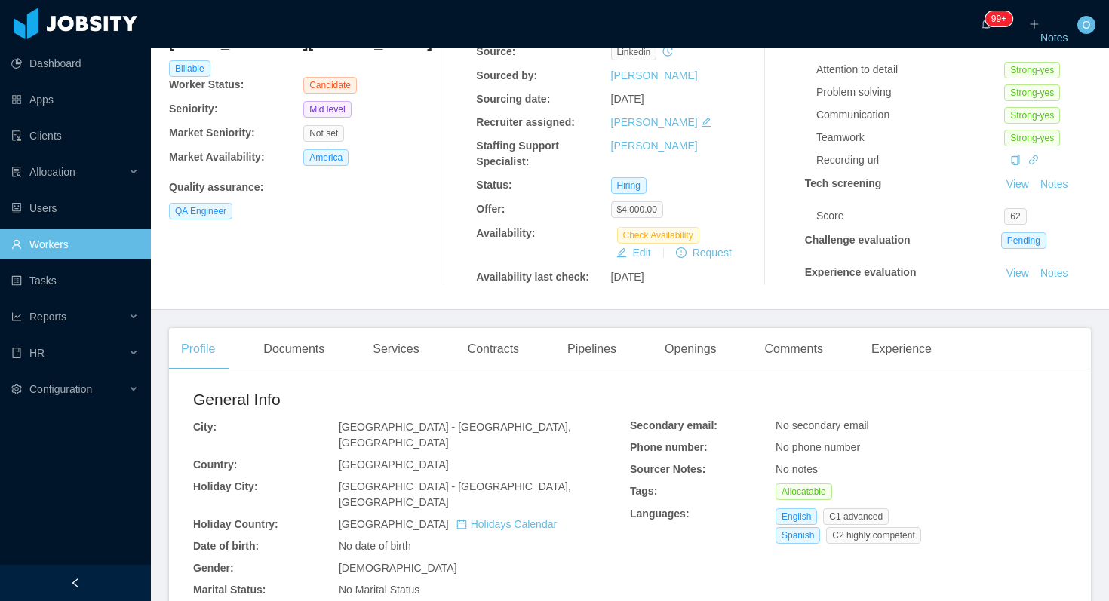
scroll to position [308, 0]
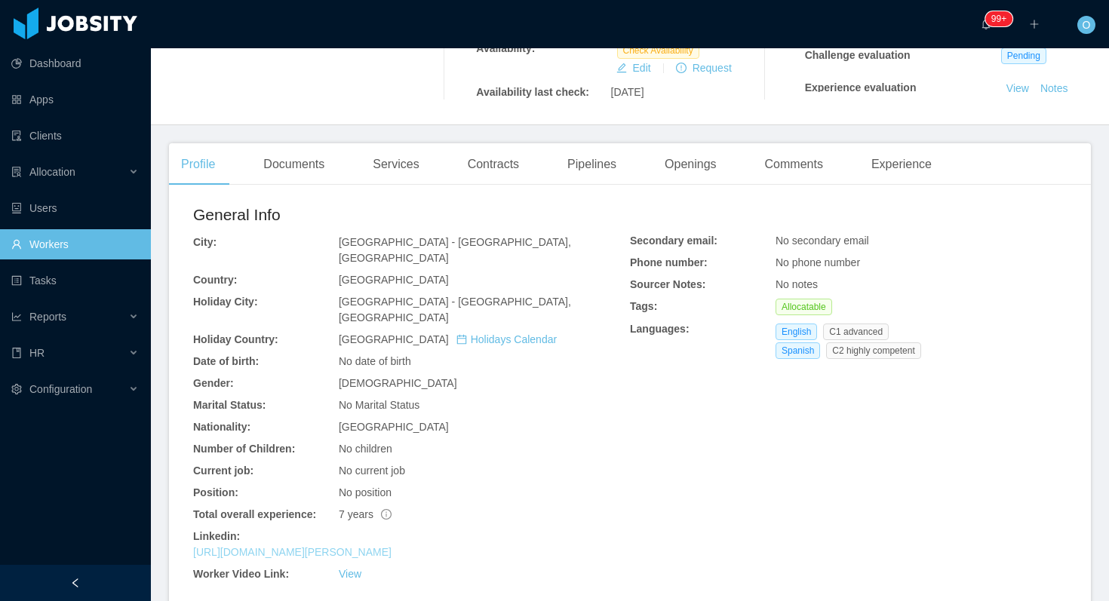
click at [378, 546] on link "https://www.linkedin.com/in/jamel-urdaneta" at bounding box center [292, 552] width 198 height 12
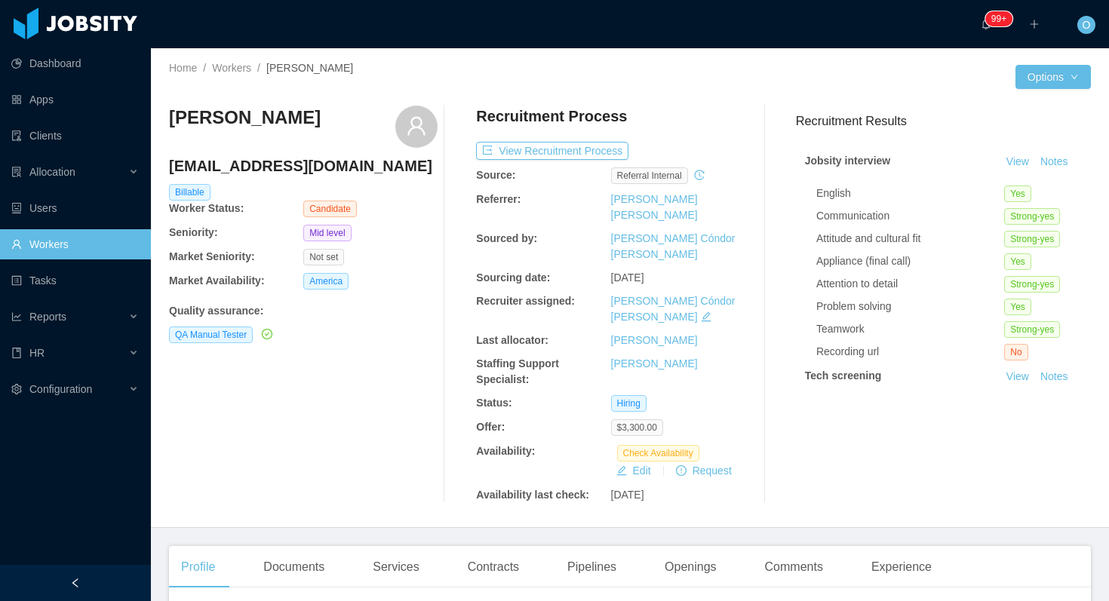
click at [291, 166] on h4 "rlassole95@gmail.com" at bounding box center [303, 165] width 268 height 21
copy h4 "rlassole95@gmail.com"
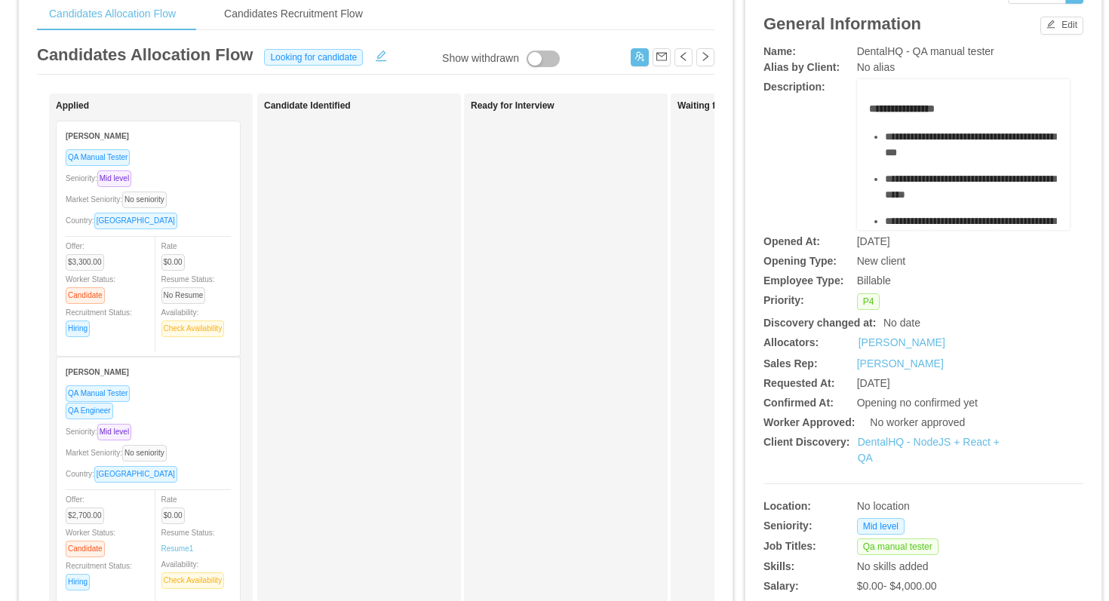
scroll to position [66, 0]
click at [889, 443] on link "DentalHQ - NodeJS + React + QA" at bounding box center [928, 451] width 142 height 28
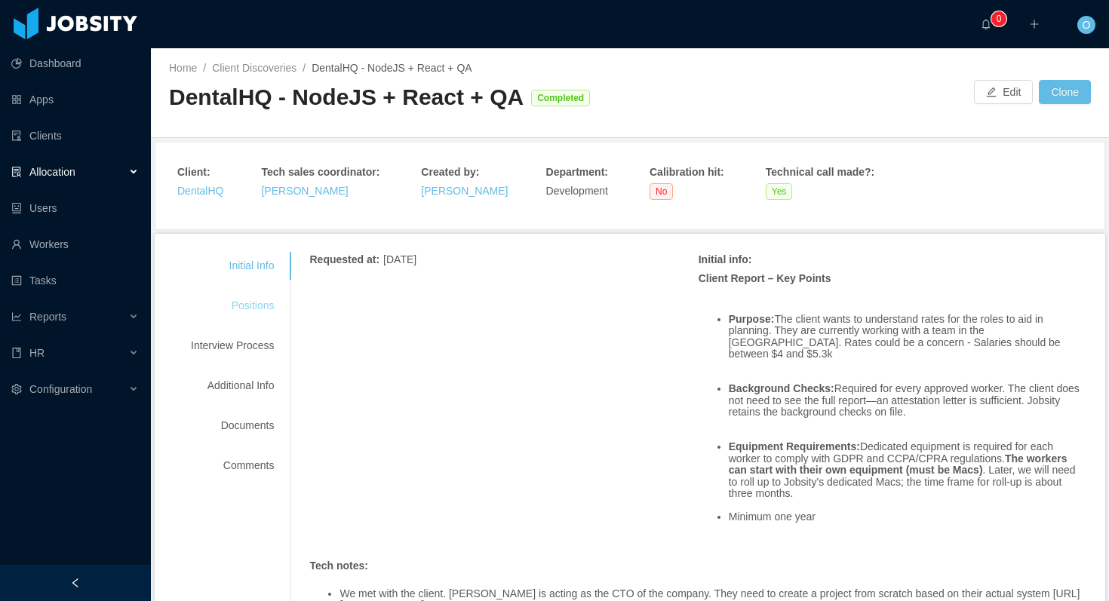
click at [263, 306] on div "Positions" at bounding box center [232, 306] width 119 height 28
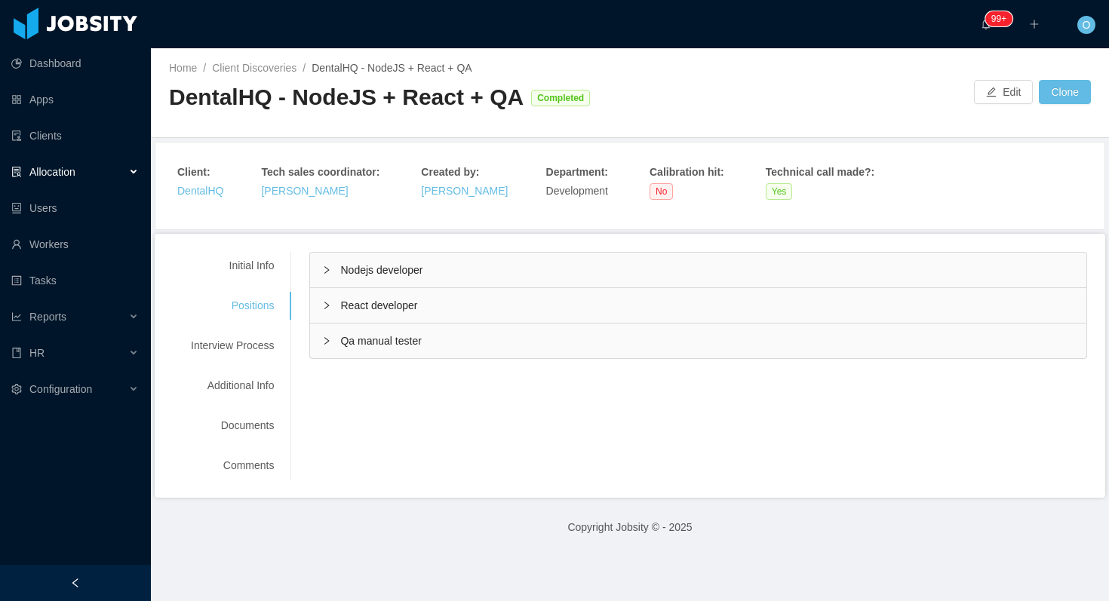
click at [329, 344] on icon "icon: right" at bounding box center [326, 340] width 9 height 9
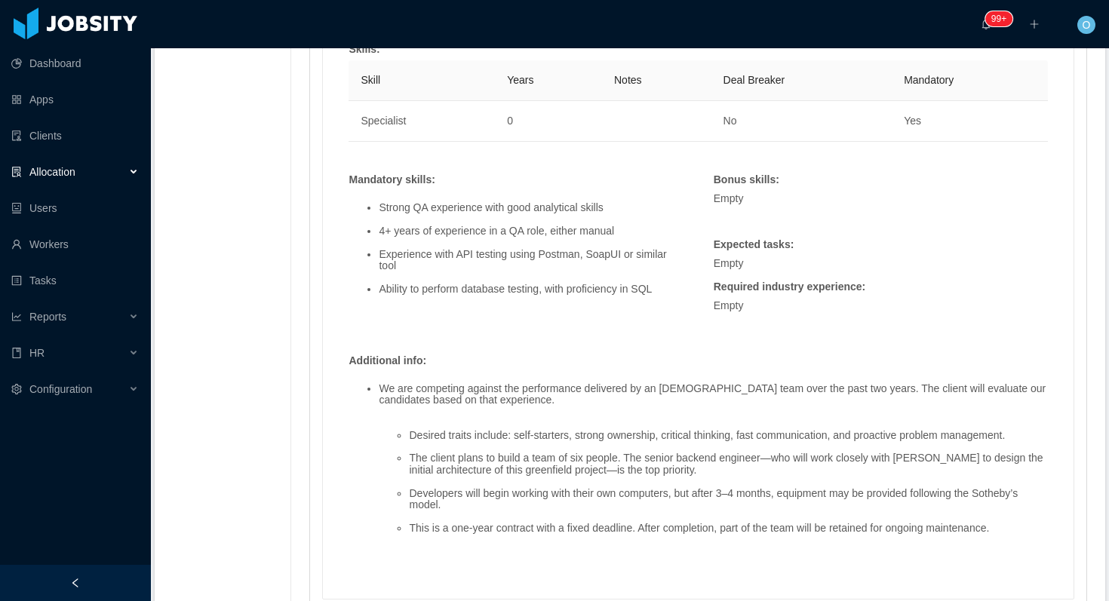
scroll to position [912, 0]
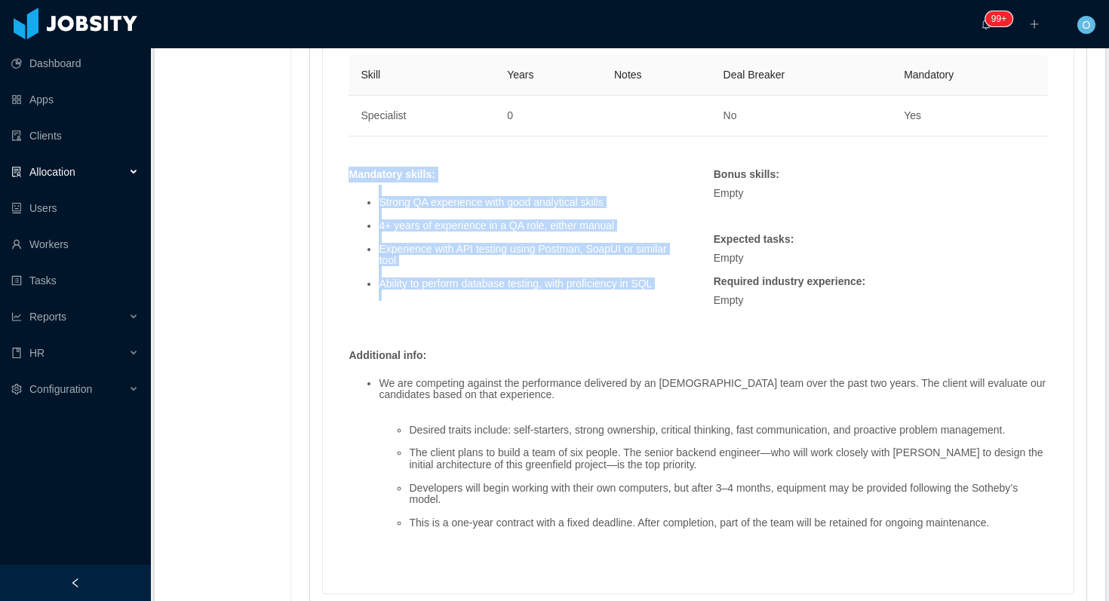
drag, startPoint x: 352, startPoint y: 173, endPoint x: 635, endPoint y: 311, distance: 314.7
click at [635, 311] on div "Mandatory skills : Strong QA experience with good analytical skills 4+ years of…" at bounding box center [515, 242] width 349 height 151
copy div "Mandatory skills : Strong QA experience with good analytical skills 4+ years of…"
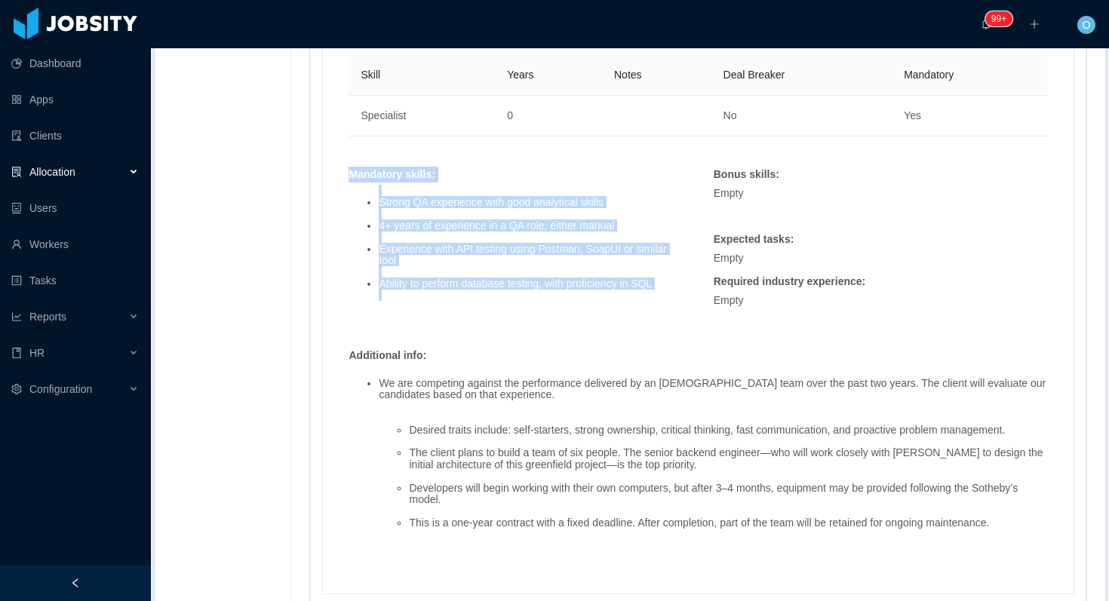
copy div "Mandatory skills : Strong QA experience with good analytical skills 4+ years of…"
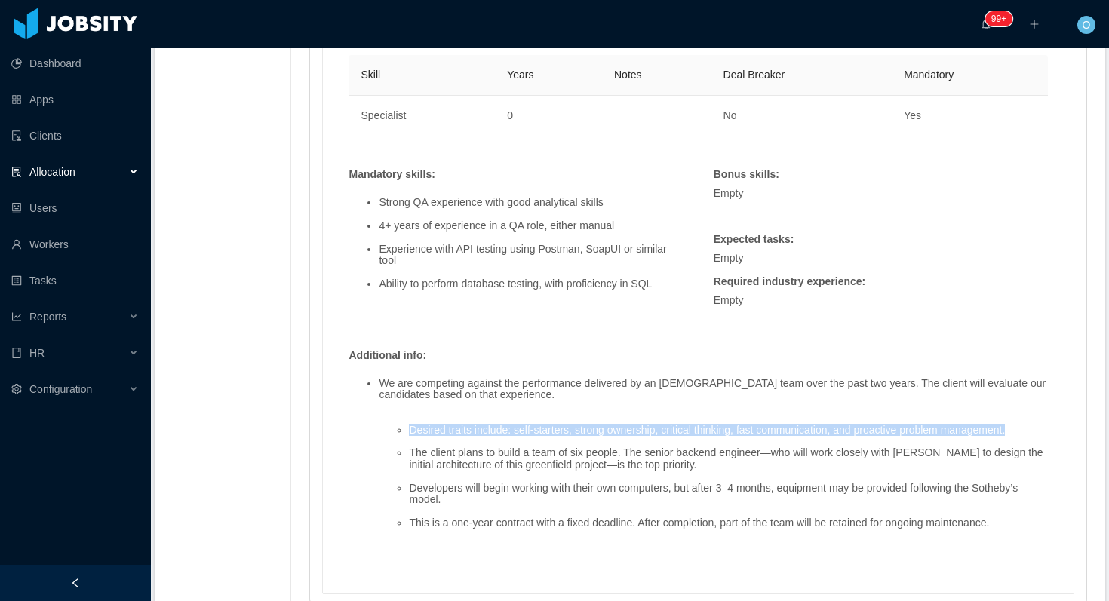
drag, startPoint x: 413, startPoint y: 427, endPoint x: 1042, endPoint y: 434, distance: 629.8
click at [1042, 434] on li "Desired traits include: self-starters, strong ownership, critical thinking, fas…" at bounding box center [728, 430] width 639 height 11
copy li "Desired traits include: self-starters, strong ownership, critical thinking, fas…"
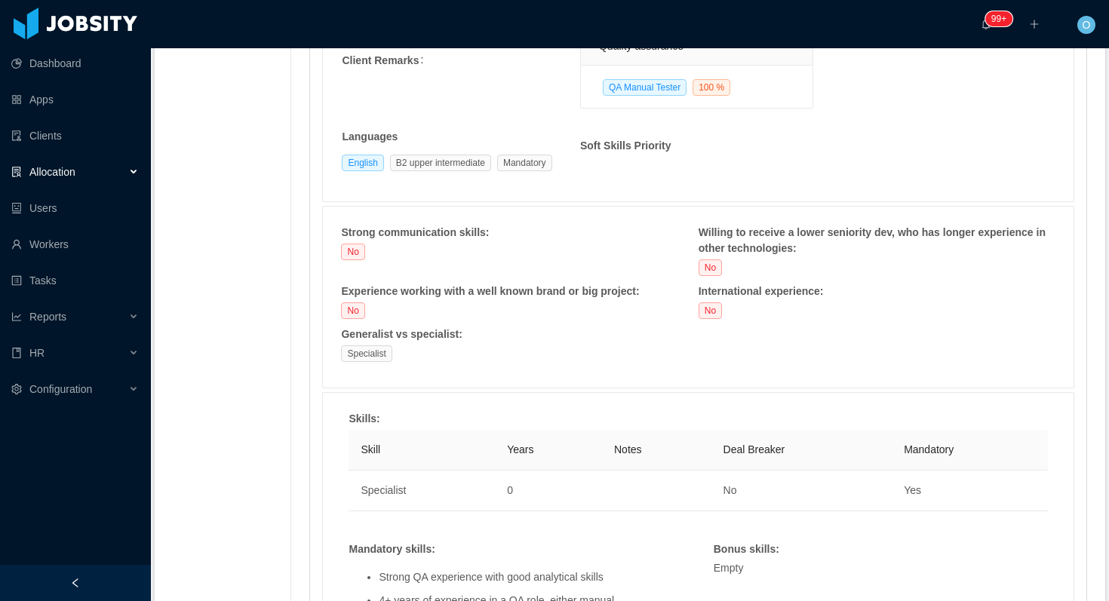
scroll to position [981, 0]
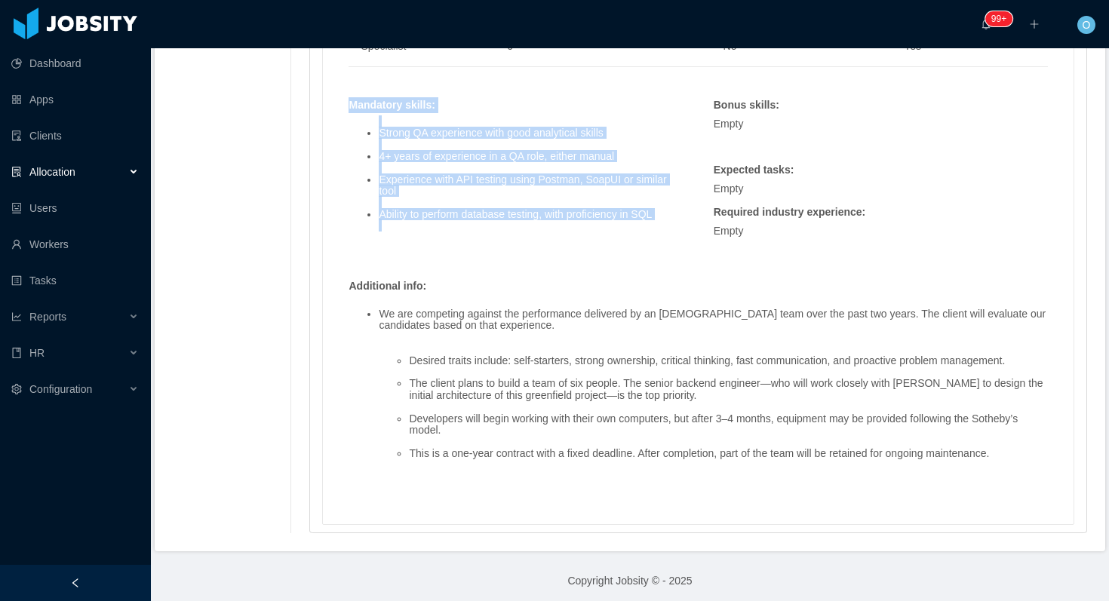
drag, startPoint x: 353, startPoint y: 107, endPoint x: 693, endPoint y: 246, distance: 367.3
click at [693, 246] on div "Mandatory skills : Strong QA experience with good analytical skills 4+ years of…" at bounding box center [515, 176] width 364 height 158
copy div "Mandatory skills : Strong QA experience with good analytical skills 4+ years of…"
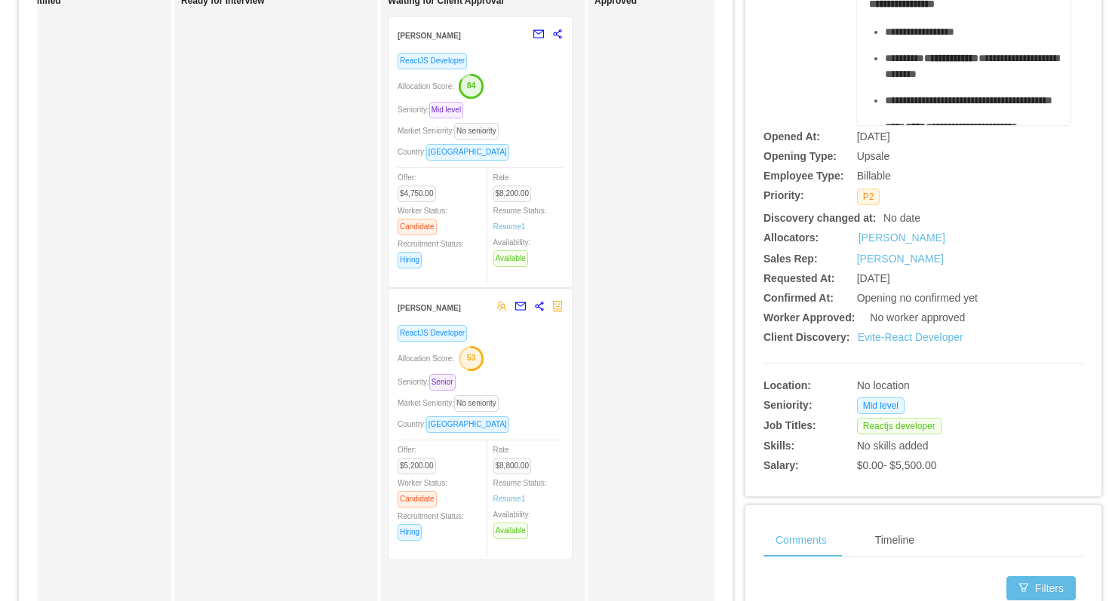
scroll to position [204, 0]
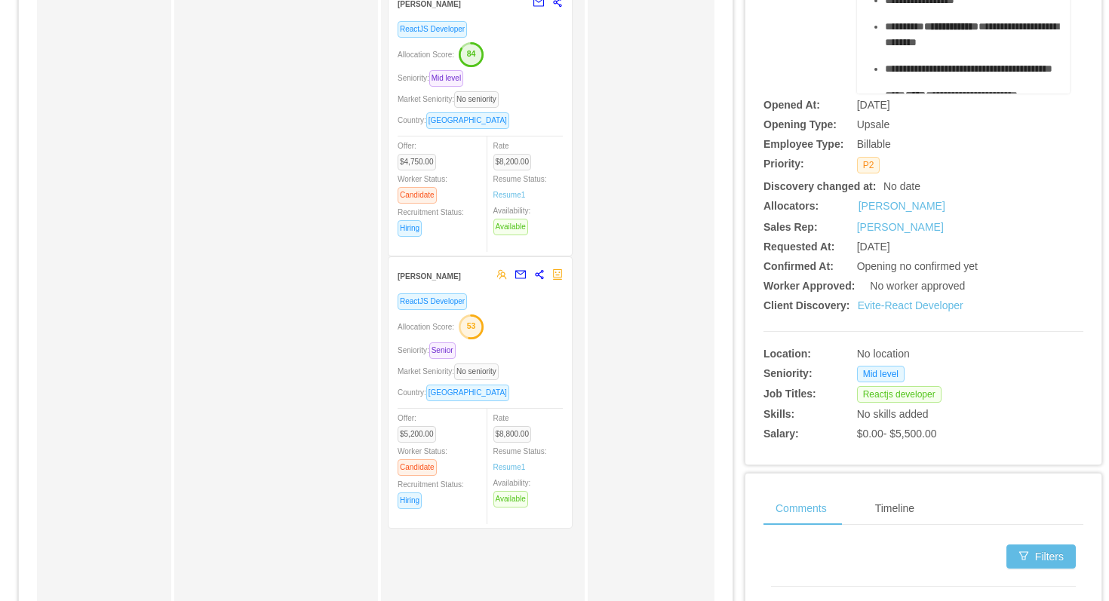
click at [544, 339] on div "ReactJS Developer Allocation Score: 53 Seniority: Senior Market Seniority: No s…" at bounding box center [479, 406] width 165 height 226
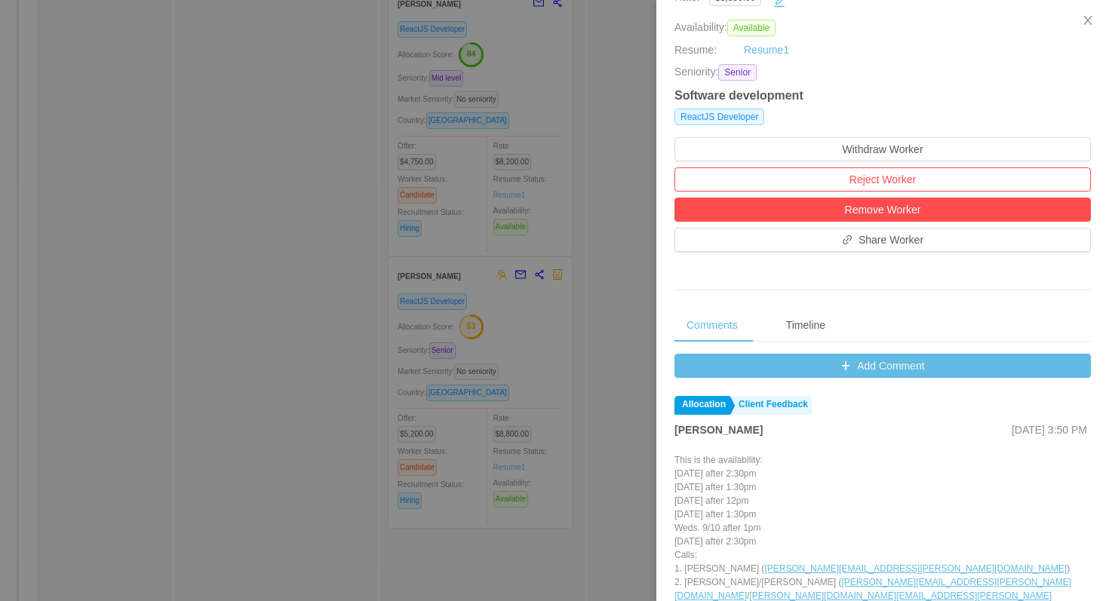
scroll to position [484, 0]
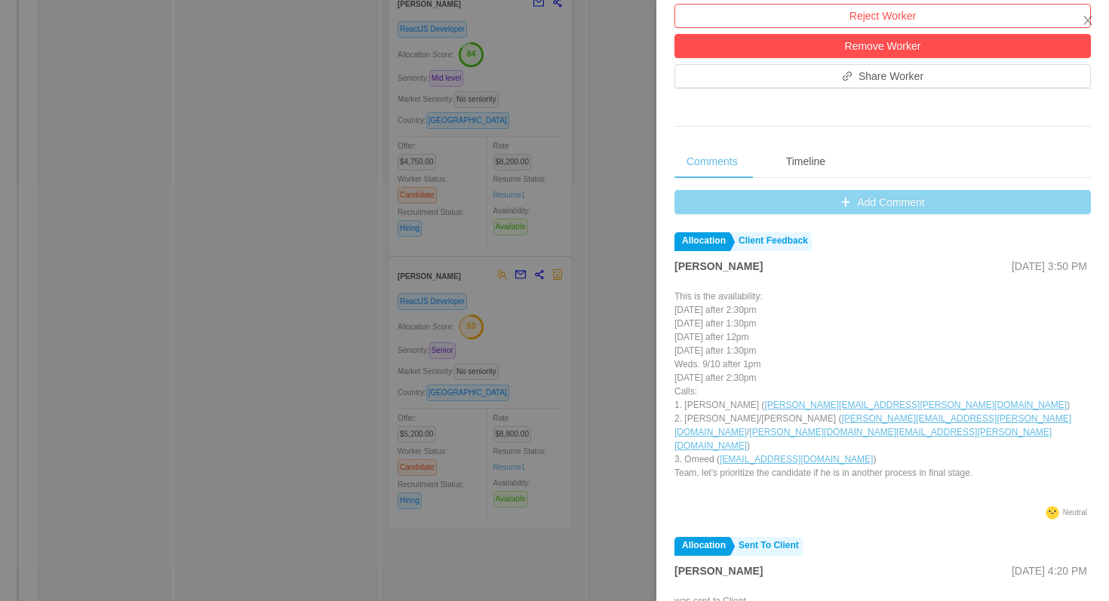
click at [737, 203] on button "Add Comment" at bounding box center [882, 202] width 416 height 24
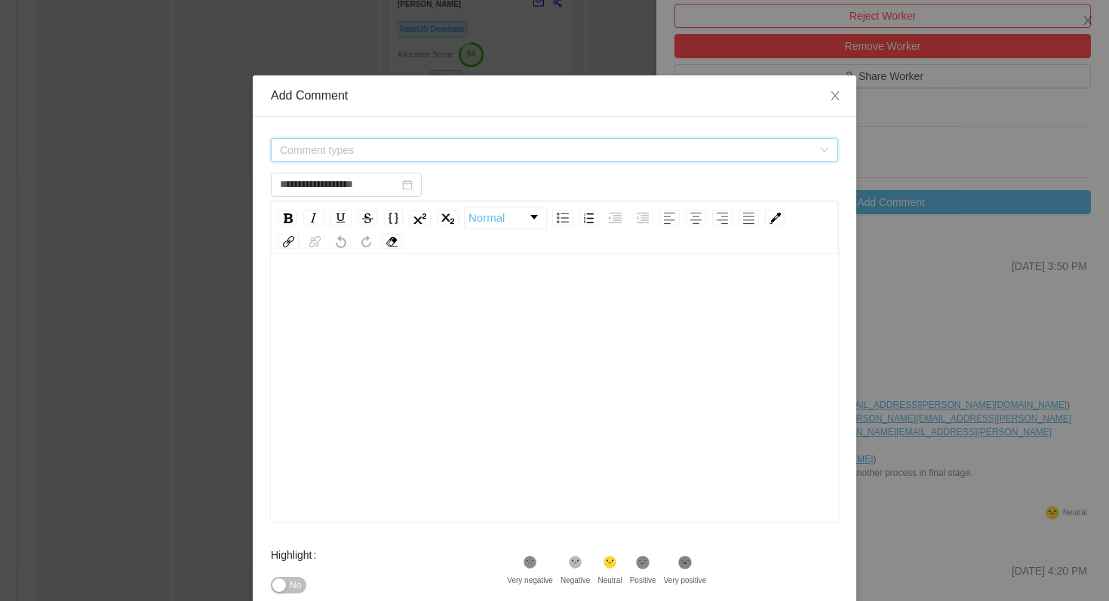
click at [502, 149] on span "Comment types" at bounding box center [546, 150] width 532 height 15
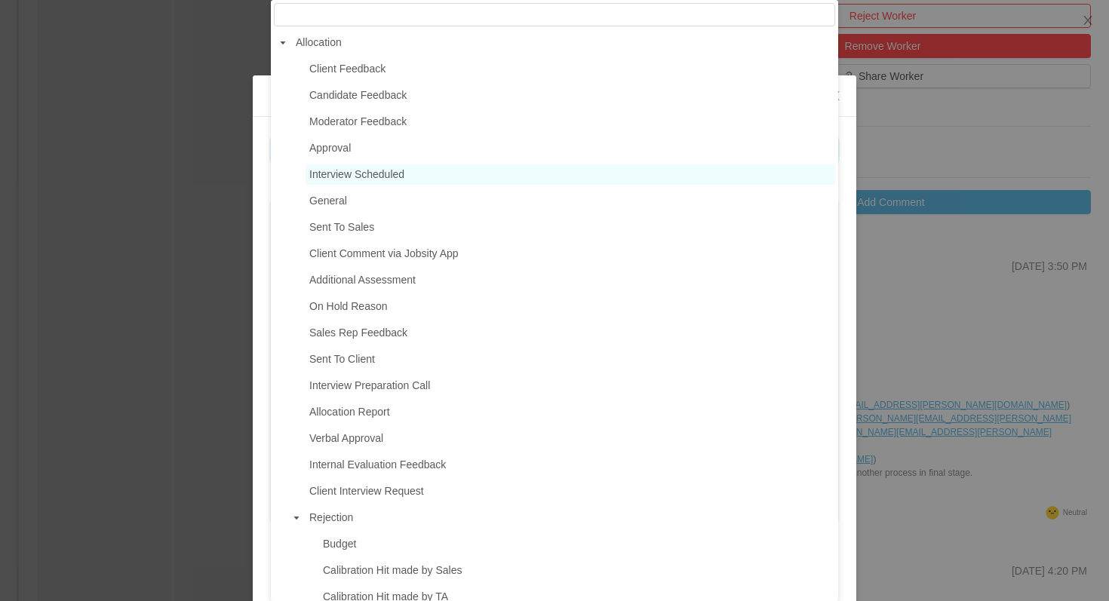
click at [413, 176] on span "Interview Scheduled" at bounding box center [569, 174] width 529 height 20
type input "**********"
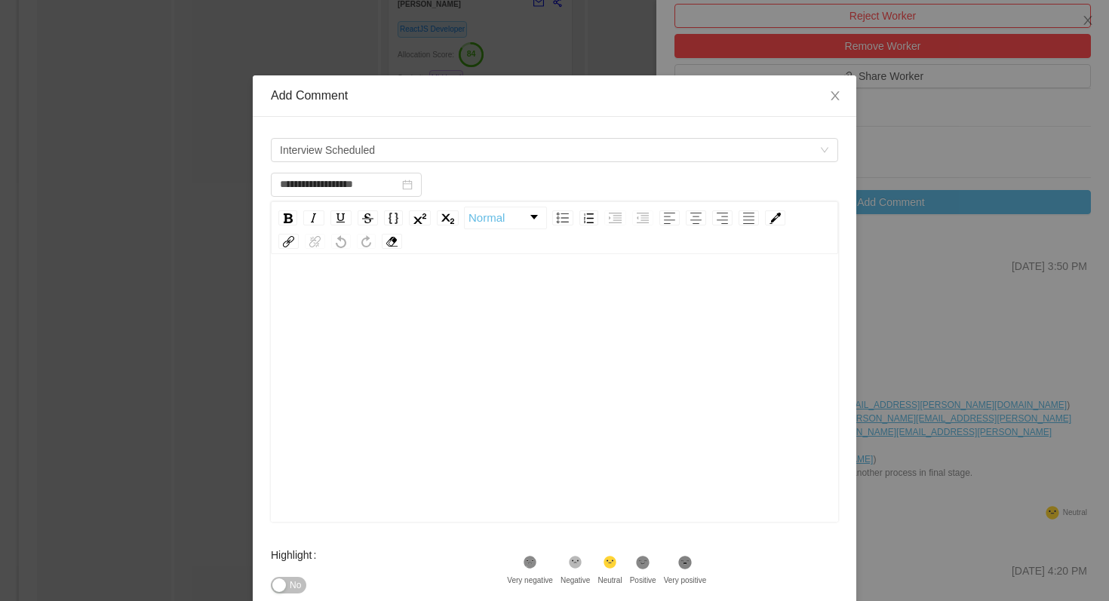
click at [403, 283] on div "rdw-editor" at bounding box center [555, 295] width 544 height 30
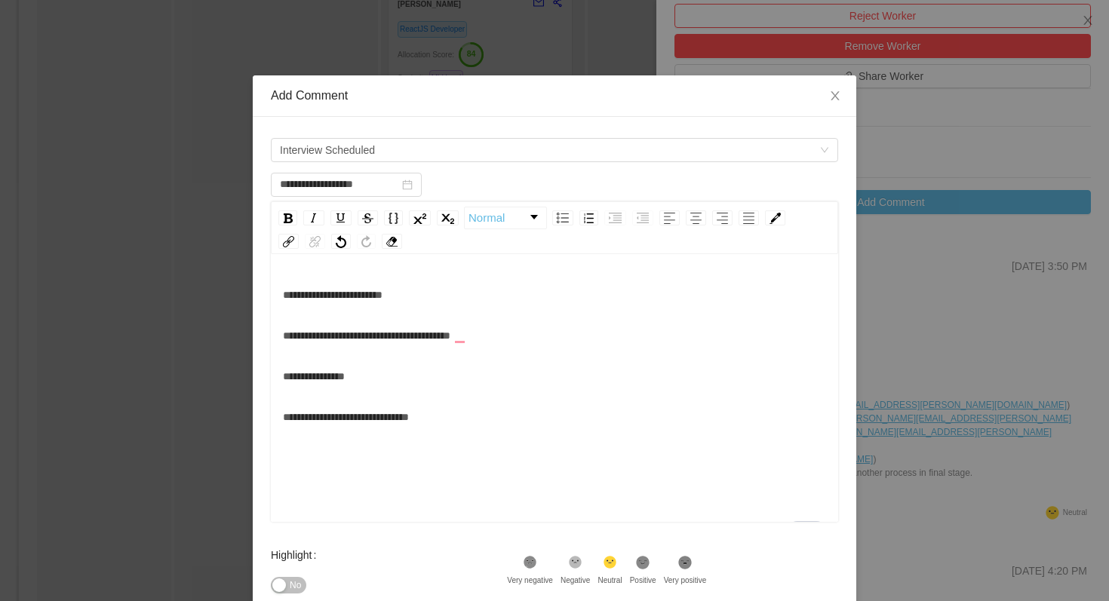
click at [649, 566] on icon at bounding box center [643, 562] width 13 height 13
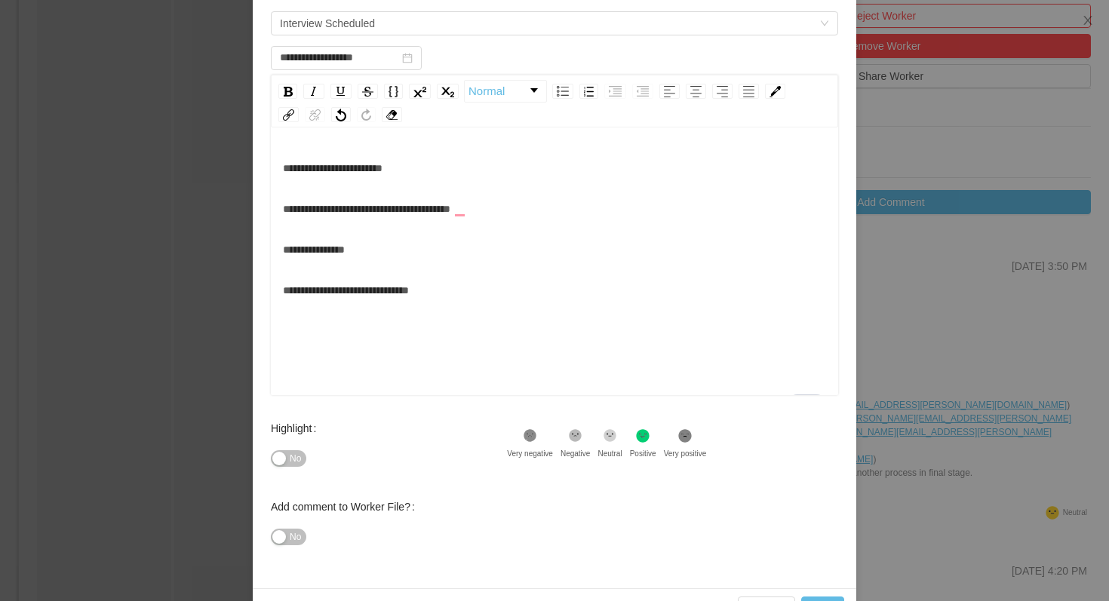
scroll to position [172, 0]
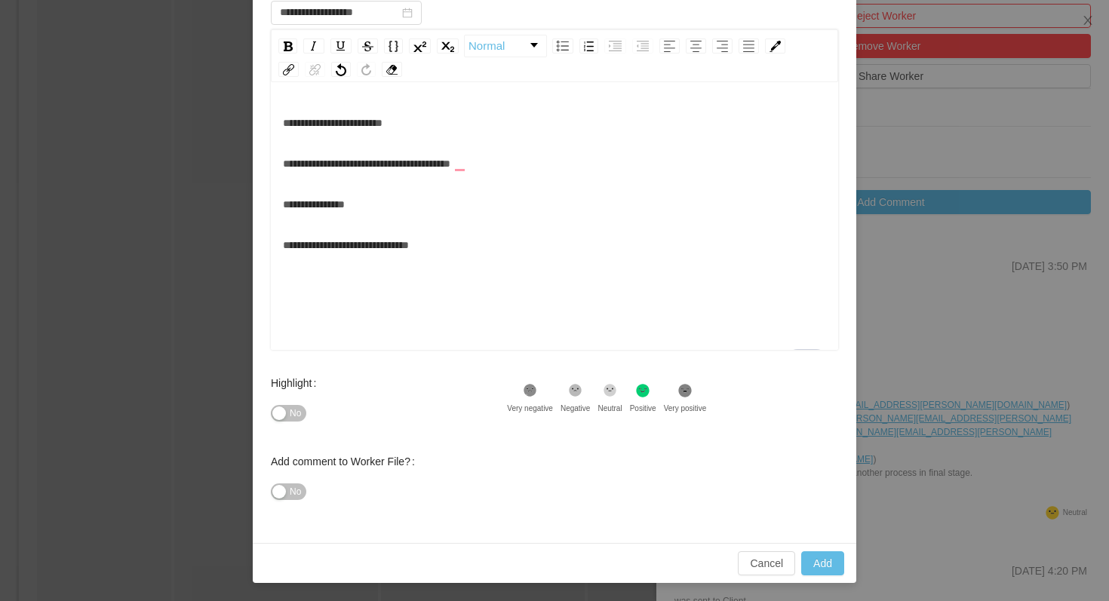
click at [761, 382] on div "Highlight No .st0{fill:#8a8a8a}.st2{fill:#262626} Very negative .st1{fill:#2626…" at bounding box center [554, 407] width 567 height 78
click at [816, 560] on button "Add" at bounding box center [822, 563] width 43 height 24
type input "**********"
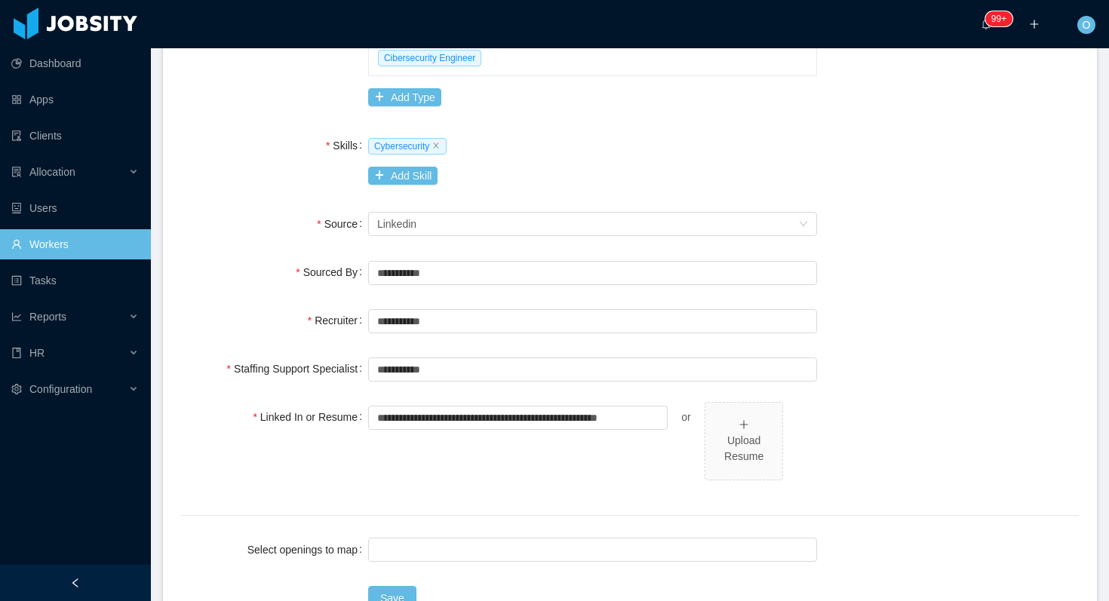
scroll to position [588, 0]
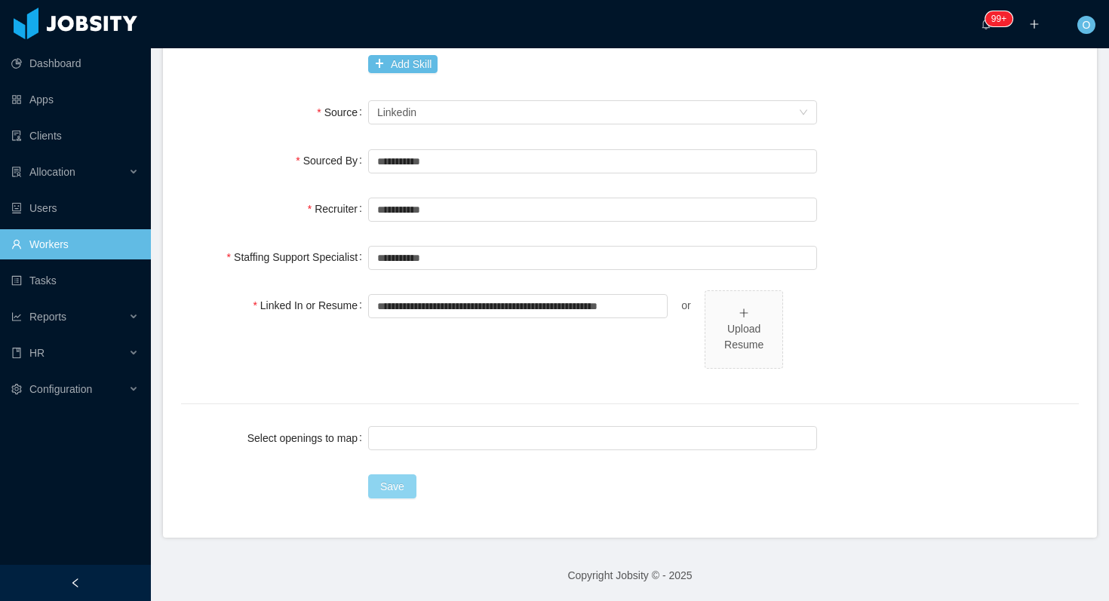
click at [410, 479] on button "Save" at bounding box center [392, 486] width 48 height 24
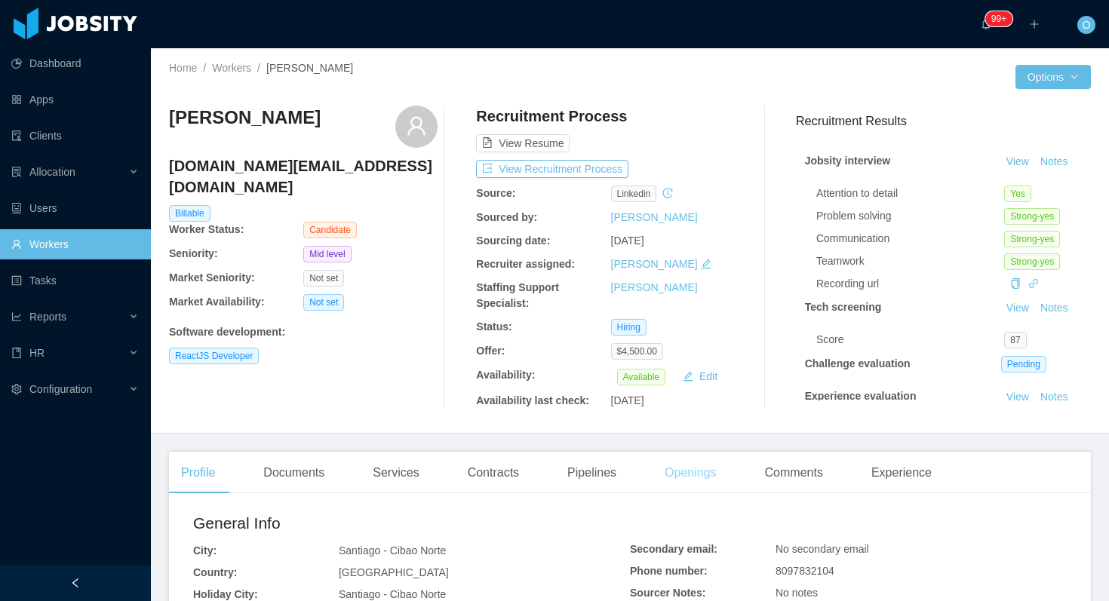
click at [710, 474] on div "Openings" at bounding box center [690, 473] width 76 height 42
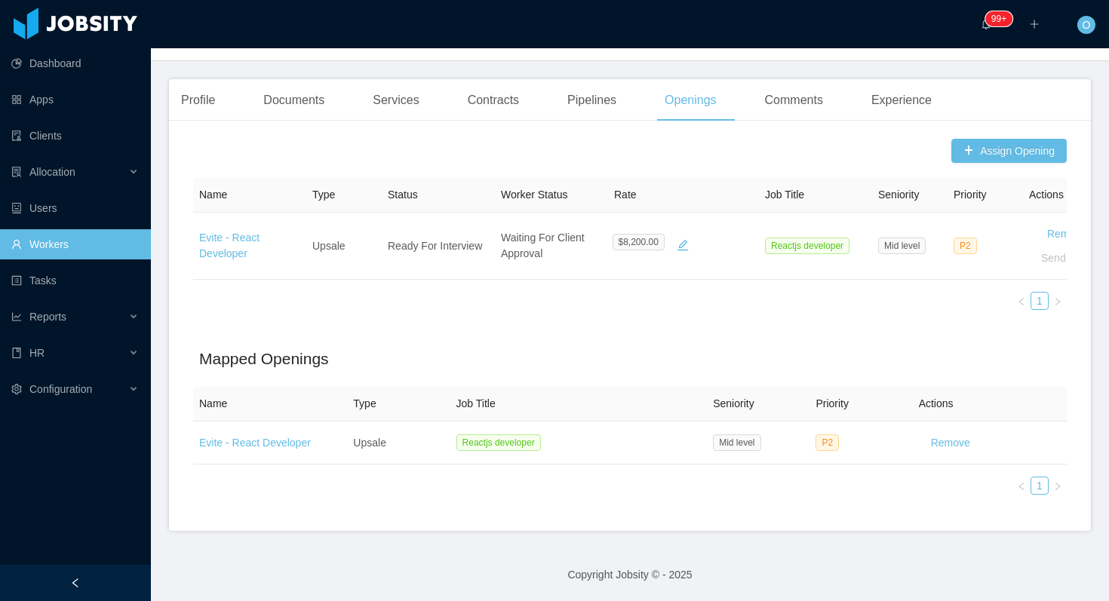
scroll to position [373, 0]
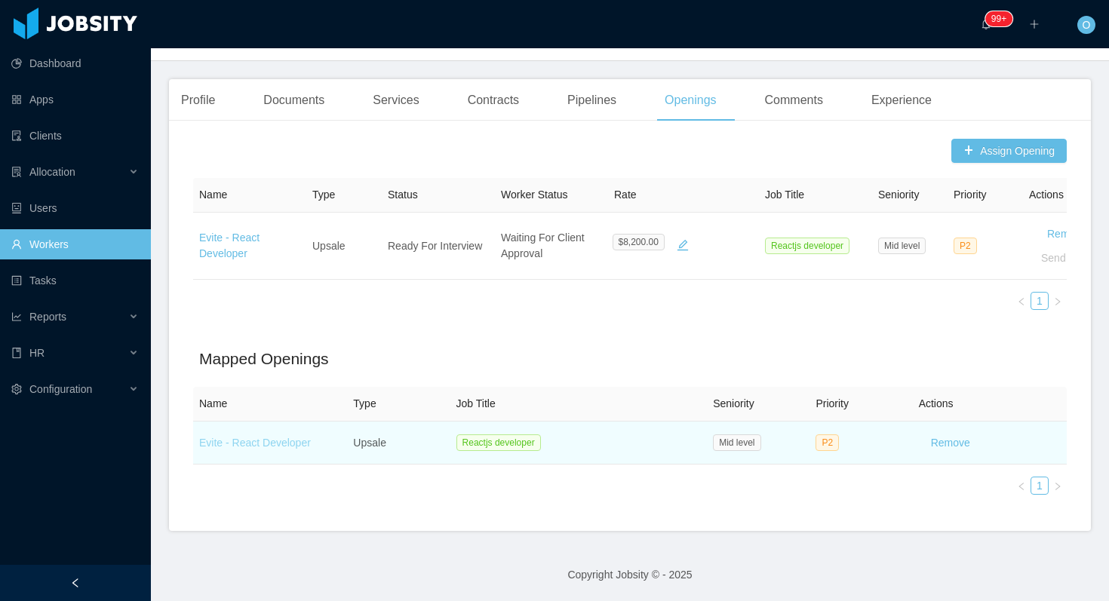
click at [285, 442] on link "Evite - React Developer" at bounding box center [255, 443] width 112 height 12
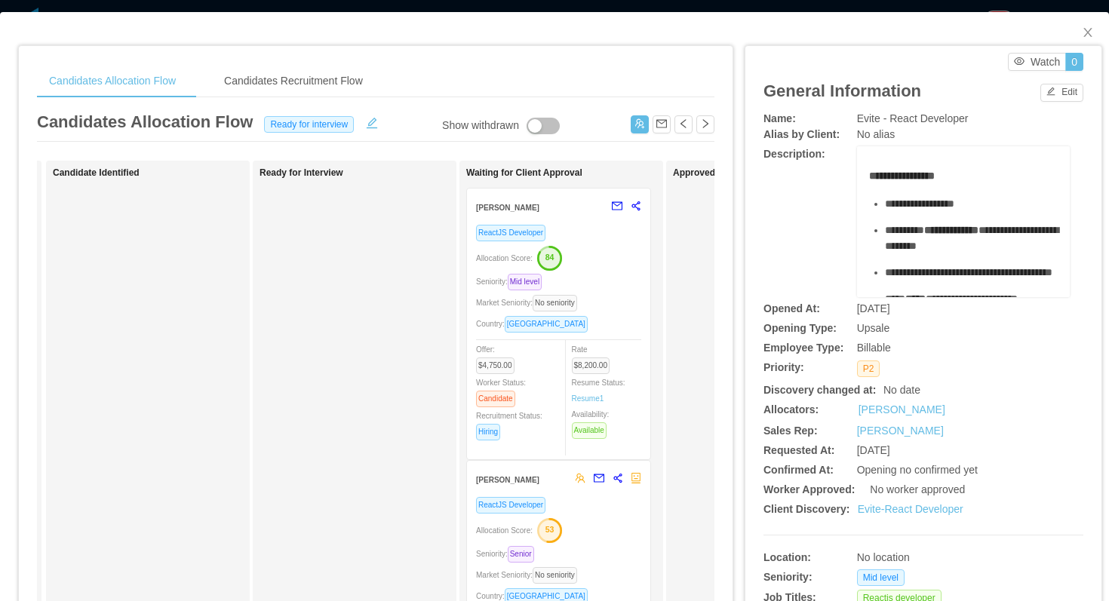
scroll to position [0, 330]
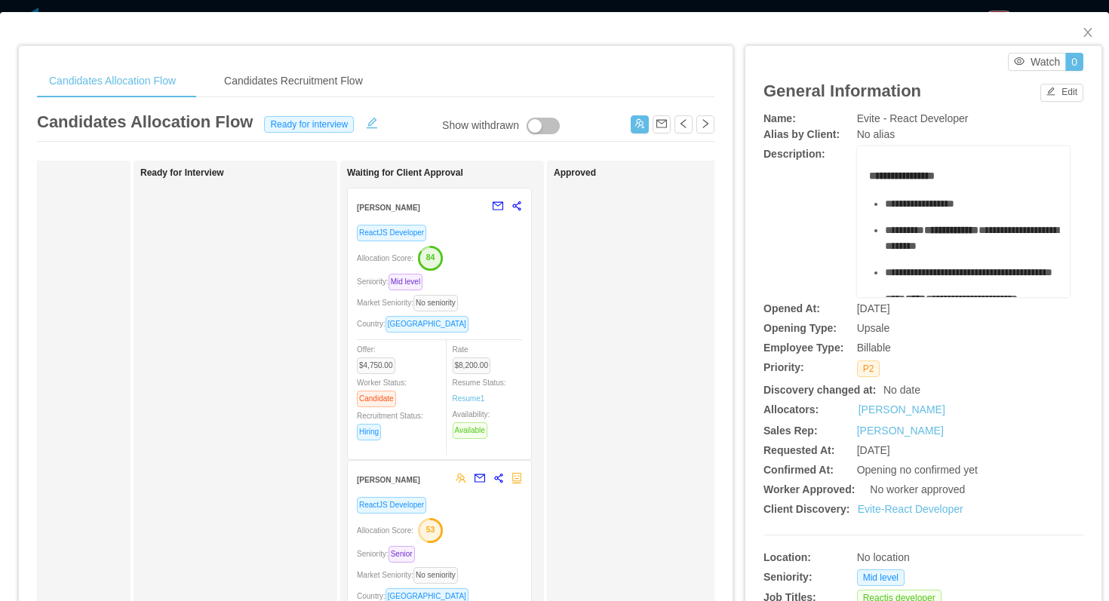
click at [501, 281] on div "Seniority: Mid level" at bounding box center [439, 281] width 165 height 17
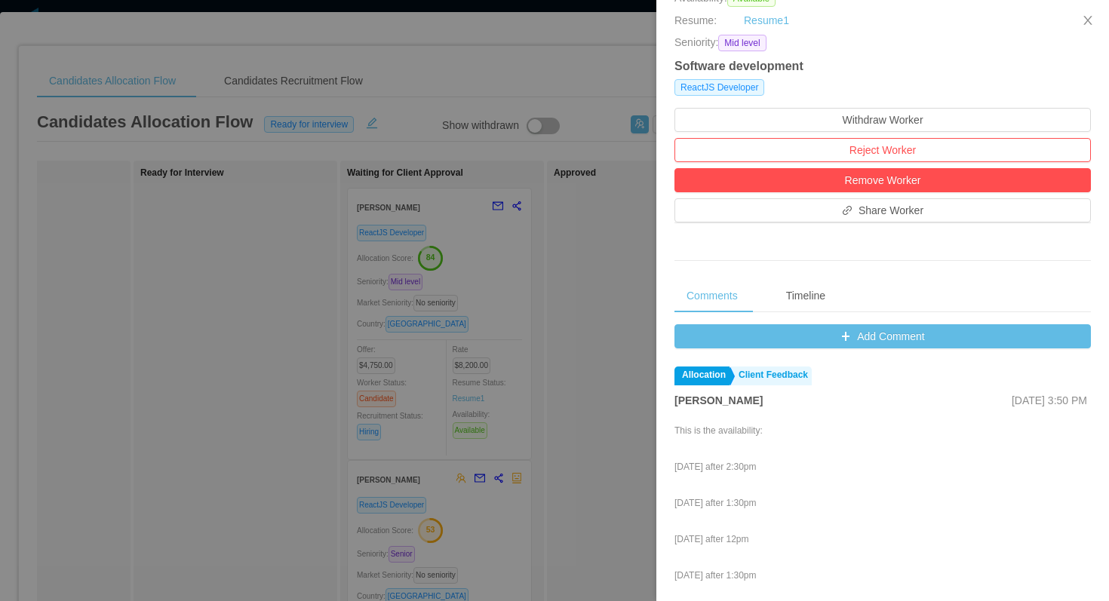
scroll to position [351, 0]
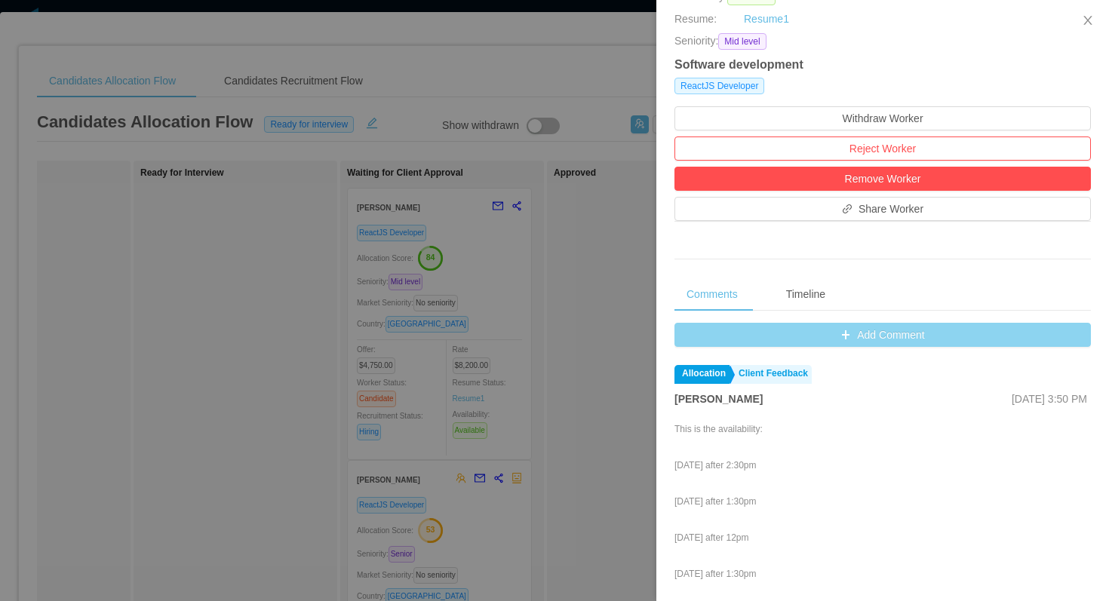
click at [690, 339] on button "Add Comment" at bounding box center [882, 335] width 416 height 24
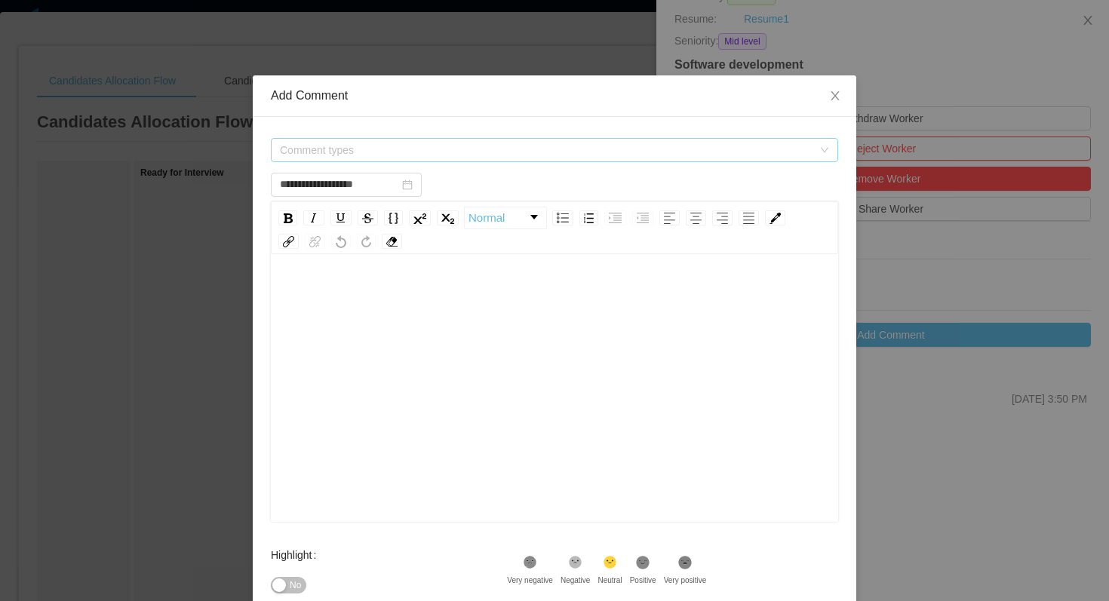
click at [482, 142] on span "Comment types" at bounding box center [549, 150] width 539 height 23
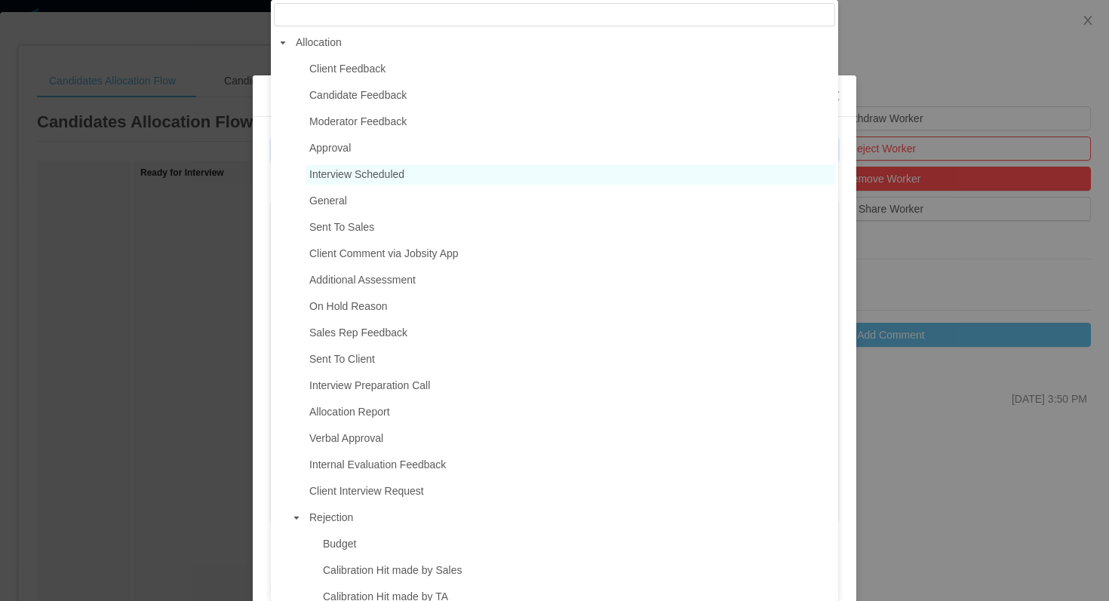
click at [415, 172] on span "Interview Scheduled" at bounding box center [569, 174] width 529 height 20
type input "**********"
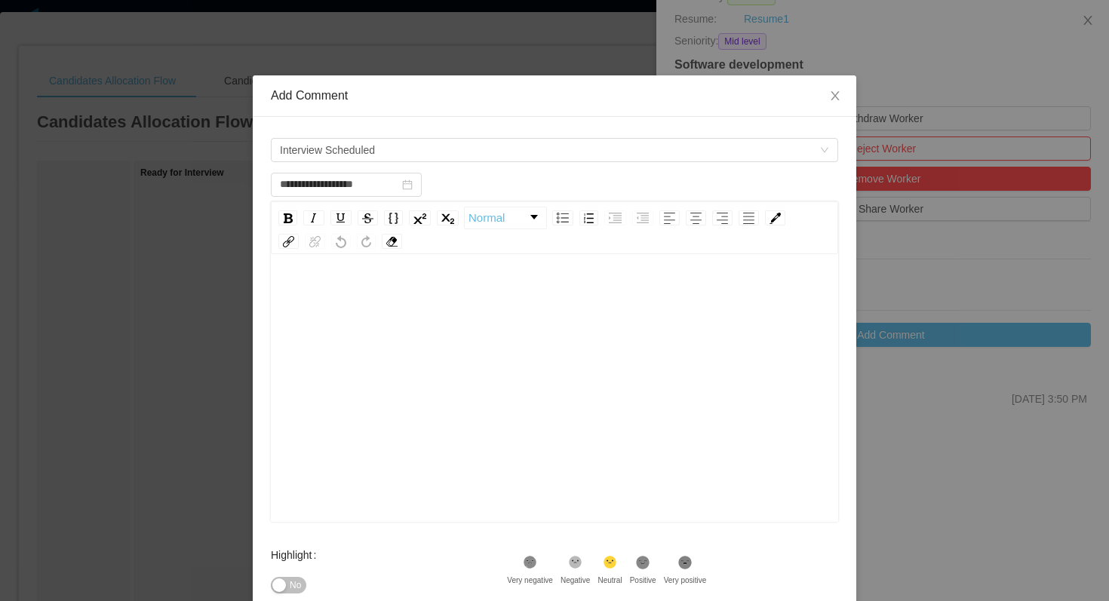
click at [418, 348] on div "rdw-editor" at bounding box center [555, 412] width 544 height 264
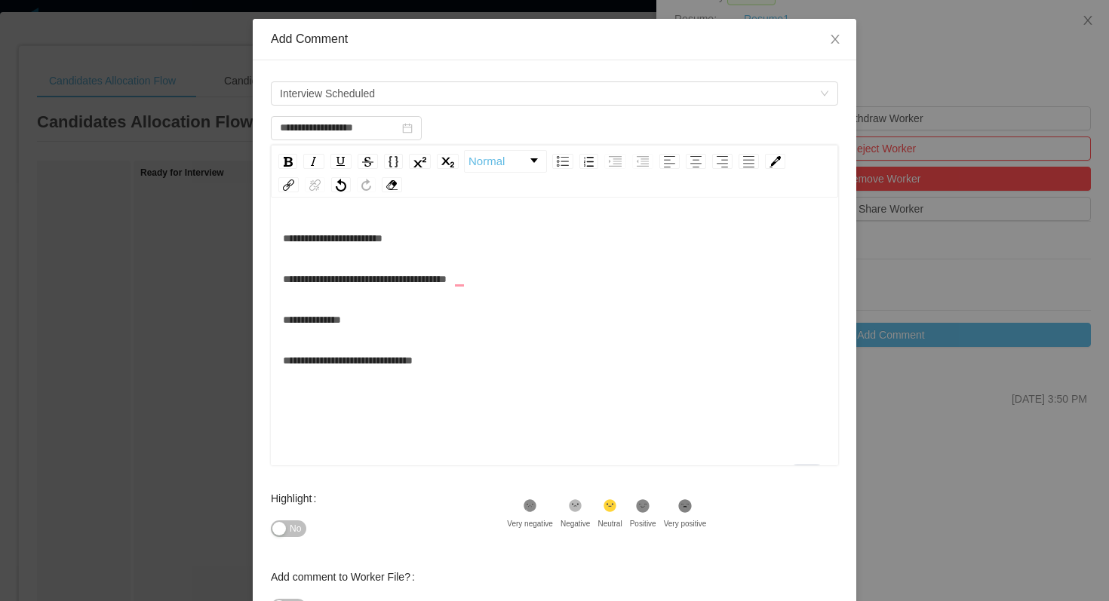
scroll to position [78, 0]
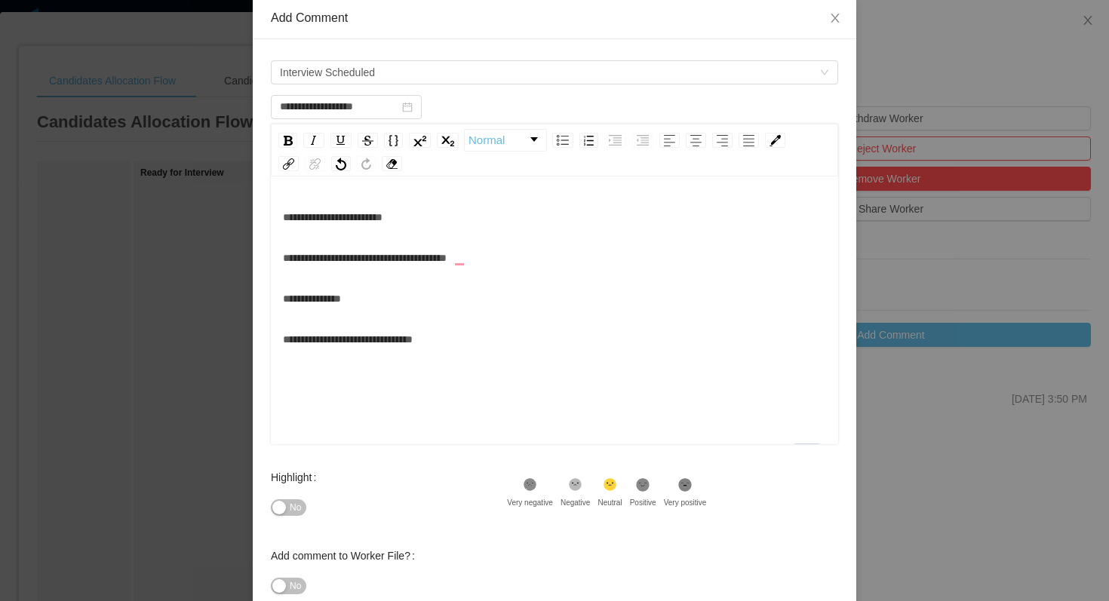
click at [649, 483] on icon at bounding box center [643, 484] width 13 height 13
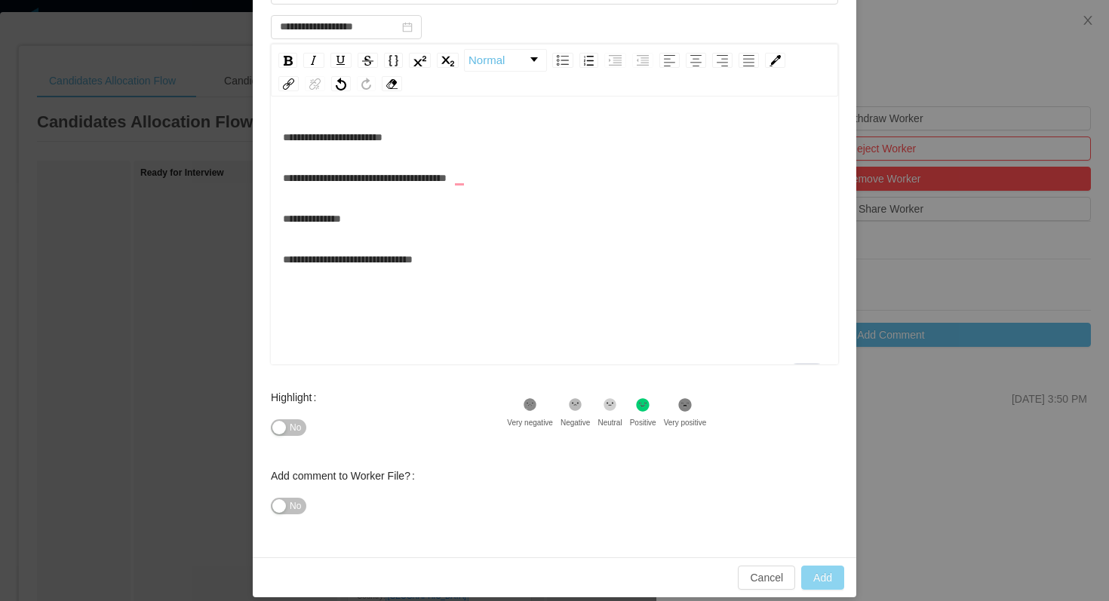
click at [812, 572] on button "Add" at bounding box center [822, 578] width 43 height 24
type input "**********"
